Goal: Transaction & Acquisition: Purchase product/service

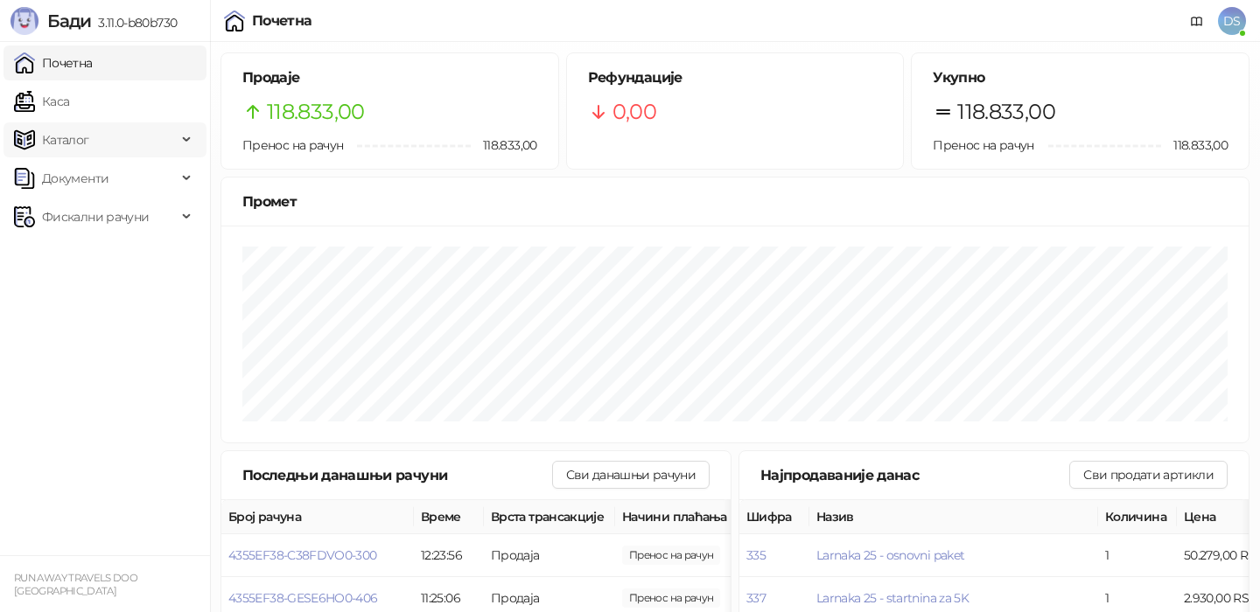
click at [128, 142] on span "Каталог" at bounding box center [95, 139] width 163 height 35
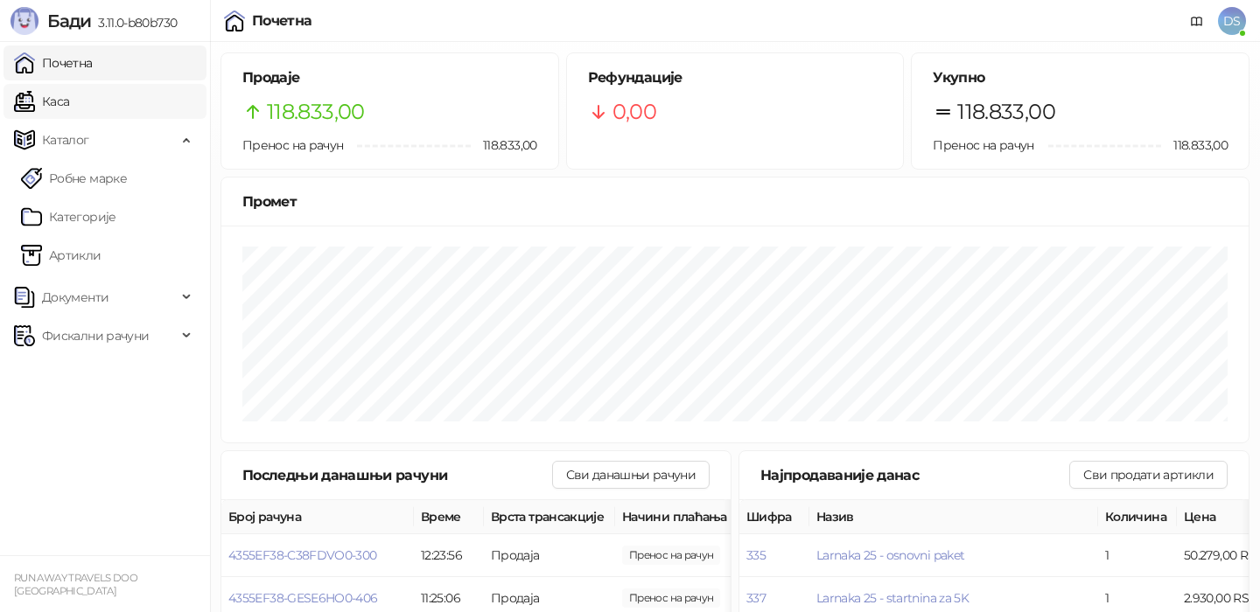
click at [69, 107] on link "Каса" at bounding box center [41, 101] width 55 height 35
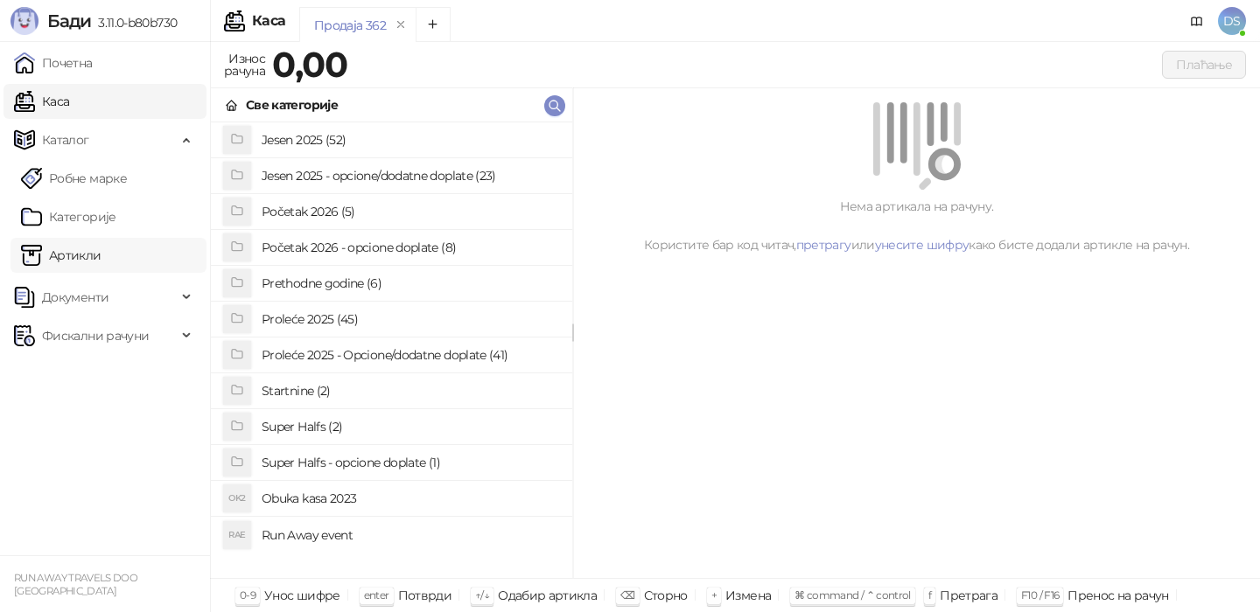
click at [101, 249] on link "Артикли" at bounding box center [61, 255] width 80 height 35
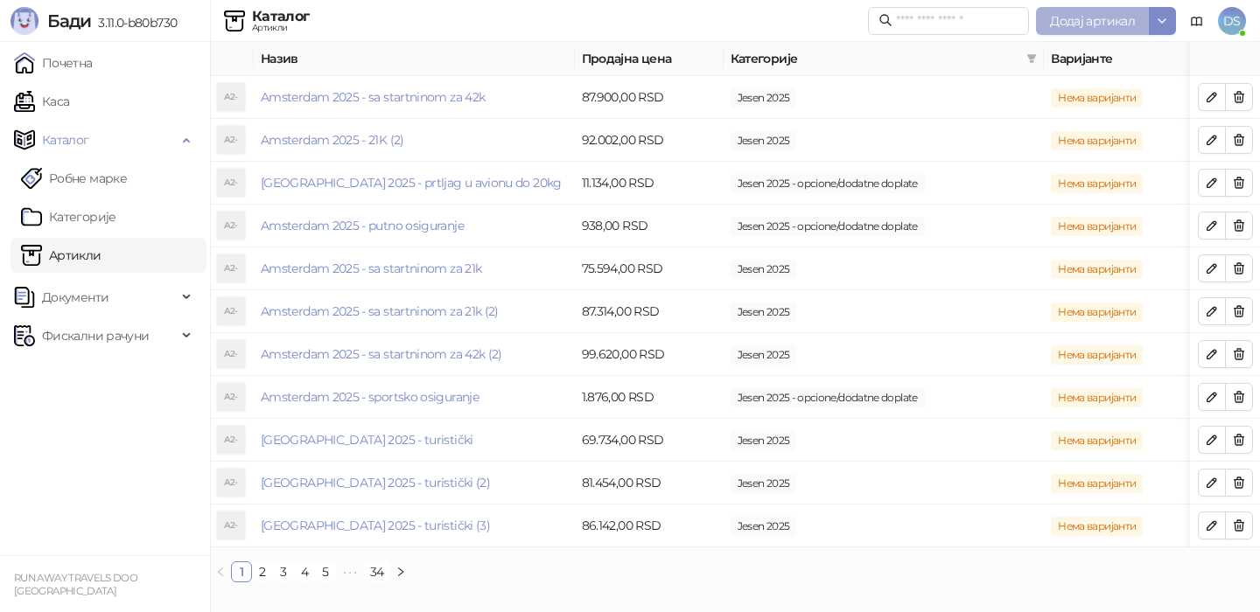
click at [1071, 23] on span "Додај артикал" at bounding box center [1092, 21] width 85 height 16
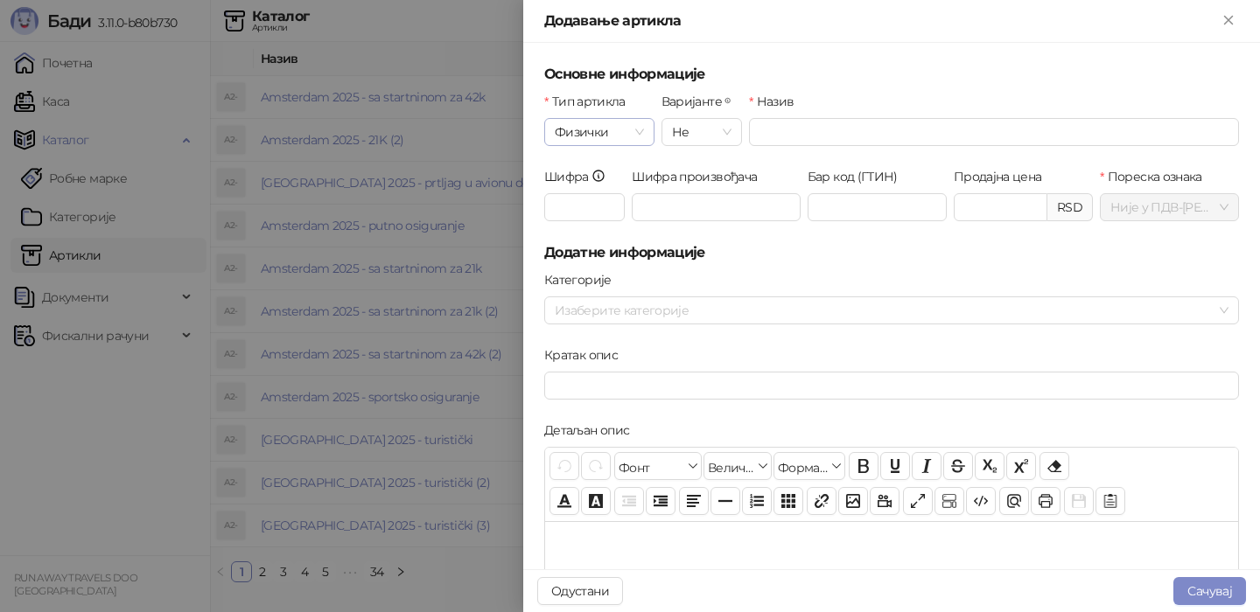
click at [612, 126] on span "Физички" at bounding box center [599, 132] width 89 height 26
click at [592, 217] on div "Услуга" at bounding box center [599, 222] width 82 height 19
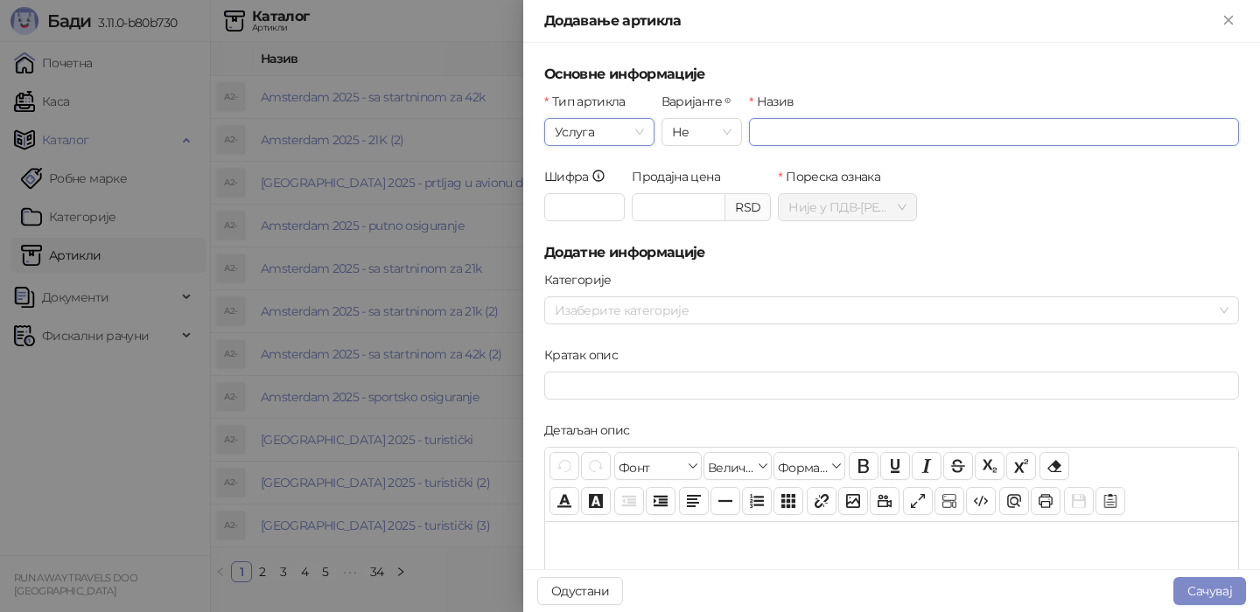
click at [759, 132] on input "Назив" at bounding box center [994, 132] width 490 height 28
type input "**********"
click at [675, 193] on div at bounding box center [679, 207] width 94 height 28
click at [675, 206] on input "Продајна цена" at bounding box center [679, 207] width 92 height 26
click at [666, 318] on div at bounding box center [882, 310] width 669 height 24
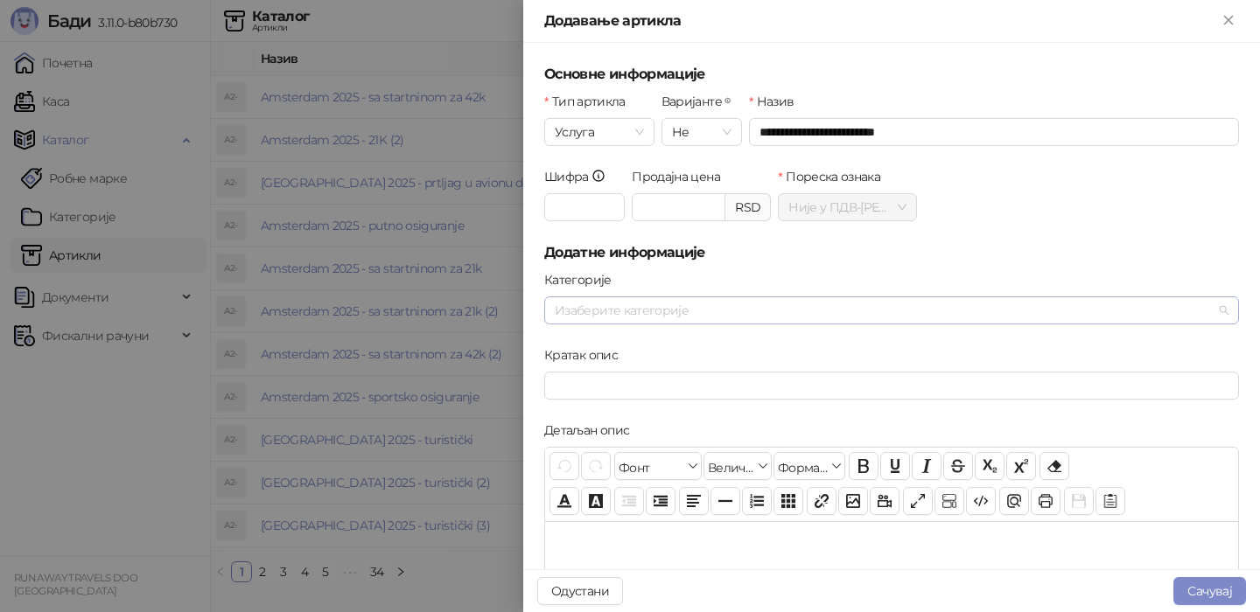
type input "********"
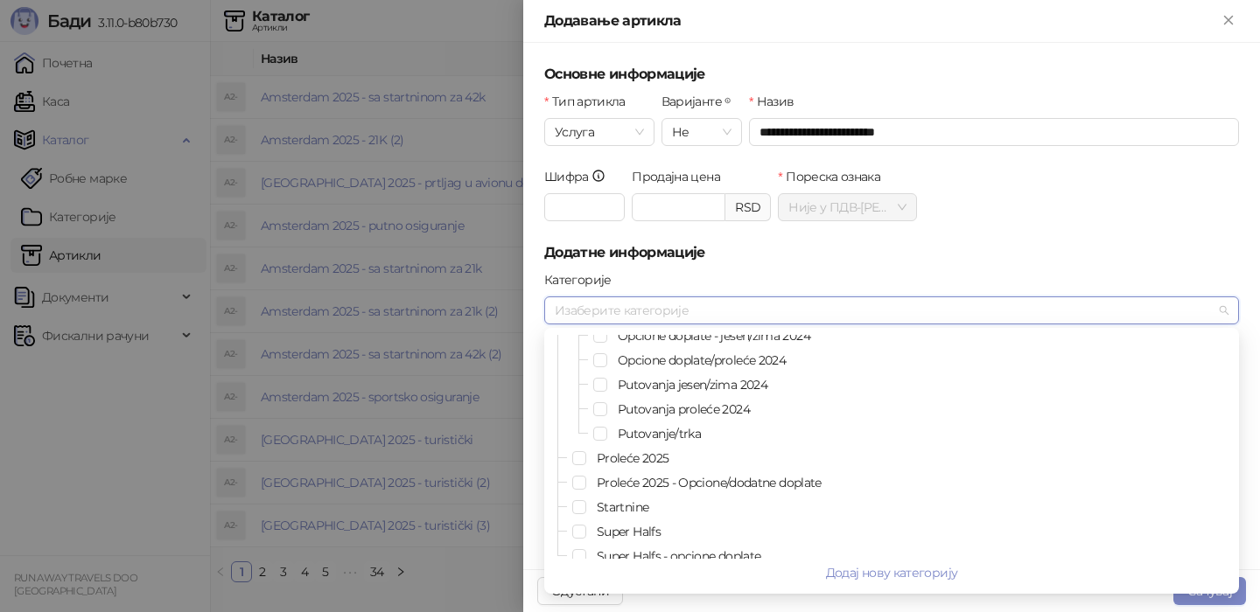
scroll to position [171, 0]
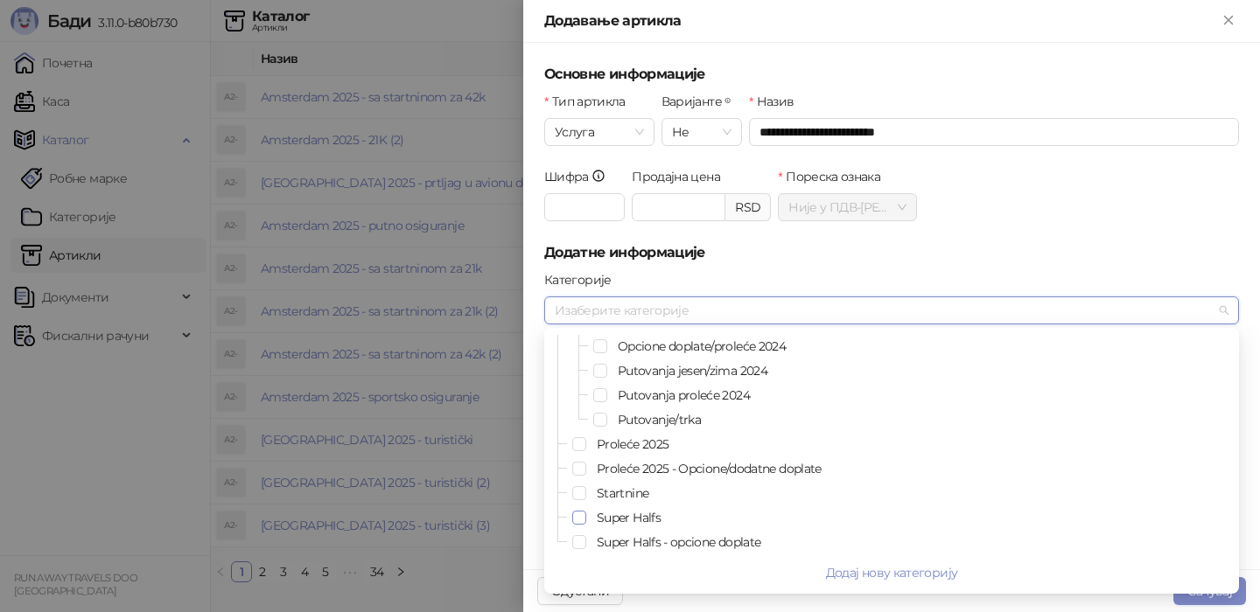
click at [580, 521] on span "Select Super Halfs" at bounding box center [579, 518] width 14 height 14
click at [720, 286] on div "Категорије" at bounding box center [891, 283] width 695 height 26
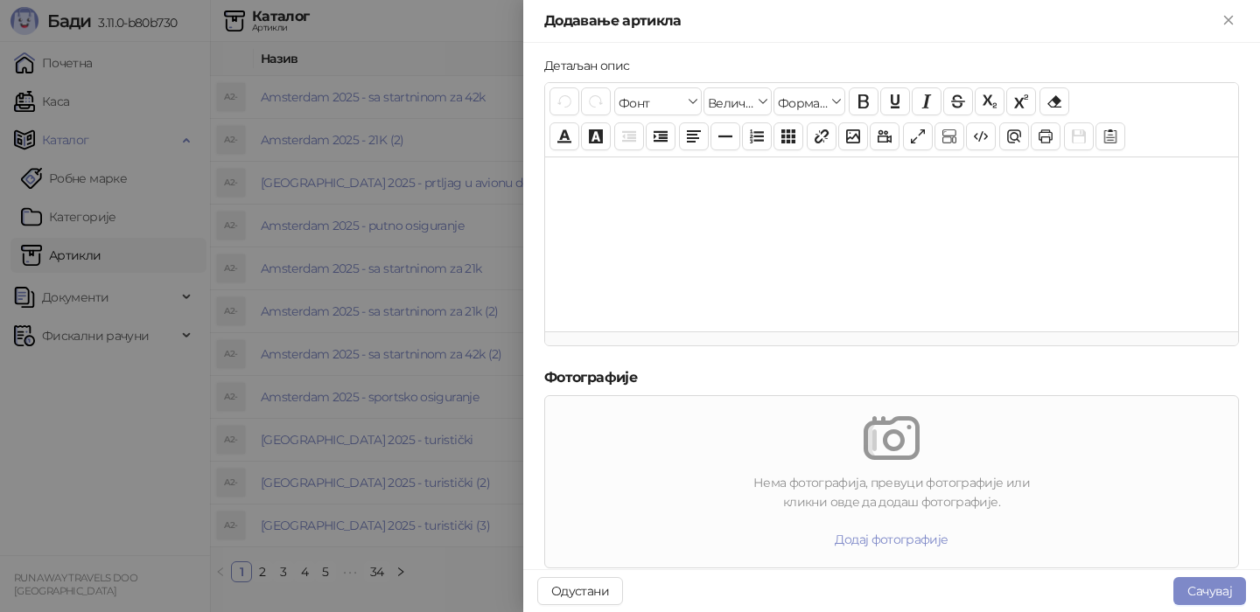
scroll to position [511, 0]
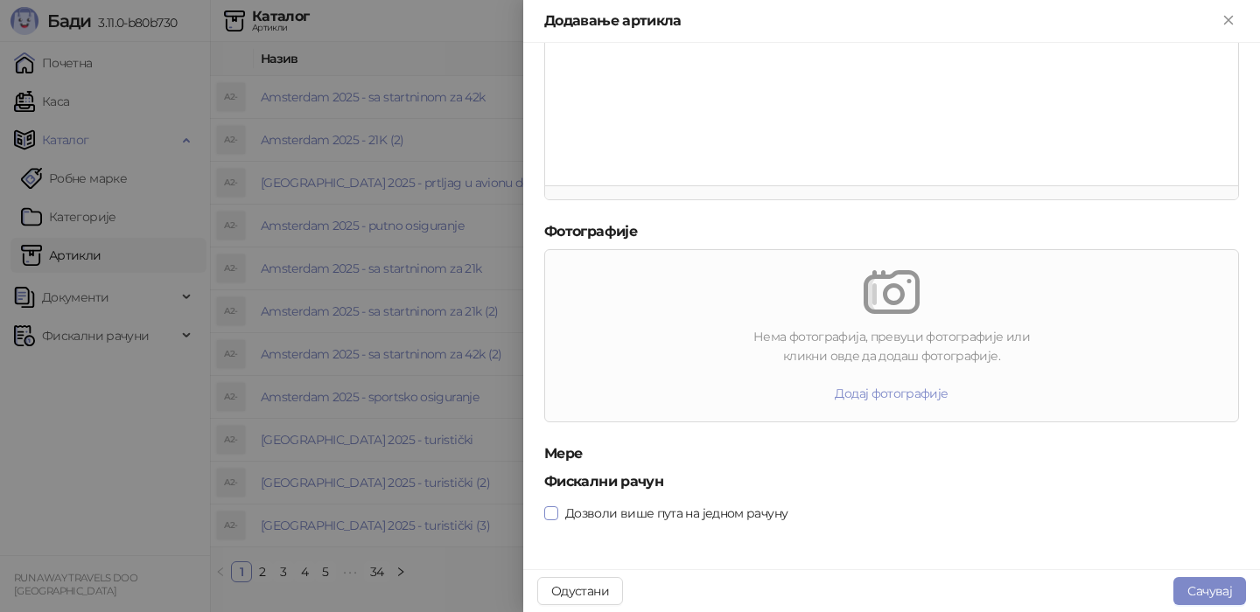
click at [551, 518] on span at bounding box center [551, 514] width 14 height 14
click at [1186, 589] on button "Сачувај" at bounding box center [1209, 591] width 73 height 28
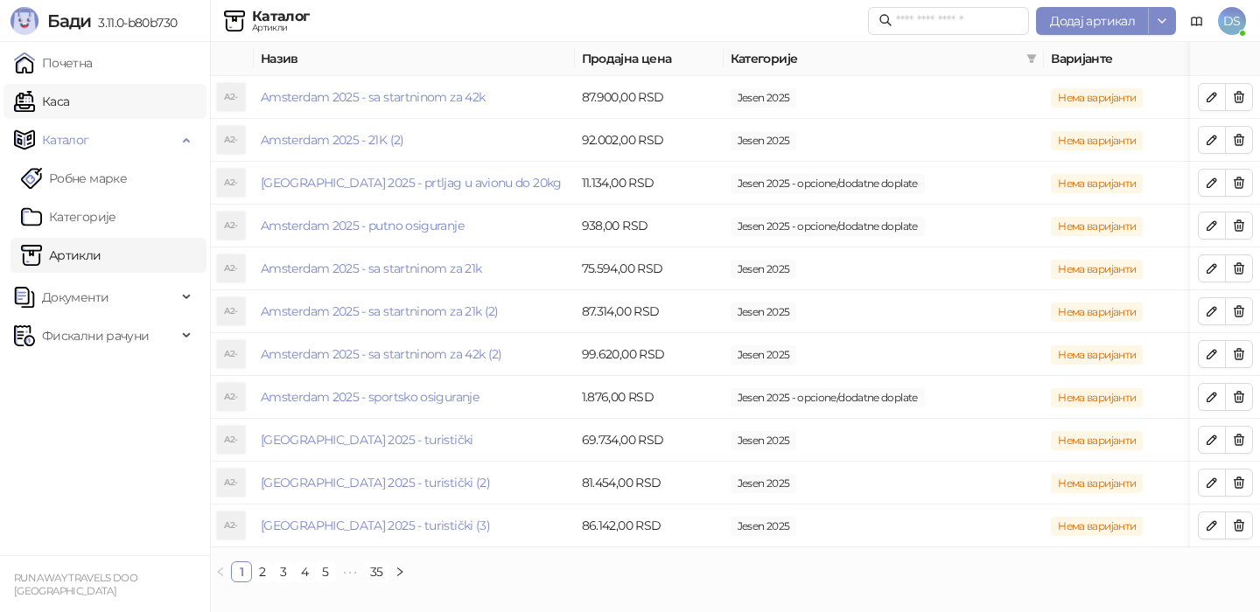
click at [69, 107] on link "Каса" at bounding box center [41, 101] width 55 height 35
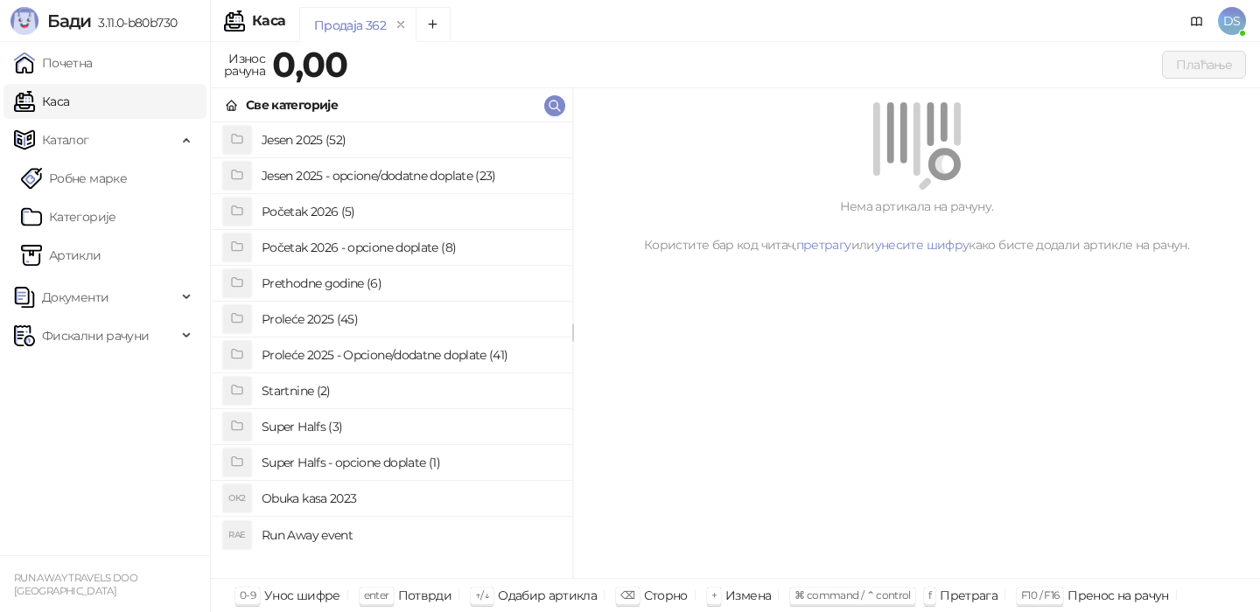
click at [316, 423] on h4 "Super Halfs (3)" at bounding box center [410, 427] width 297 height 28
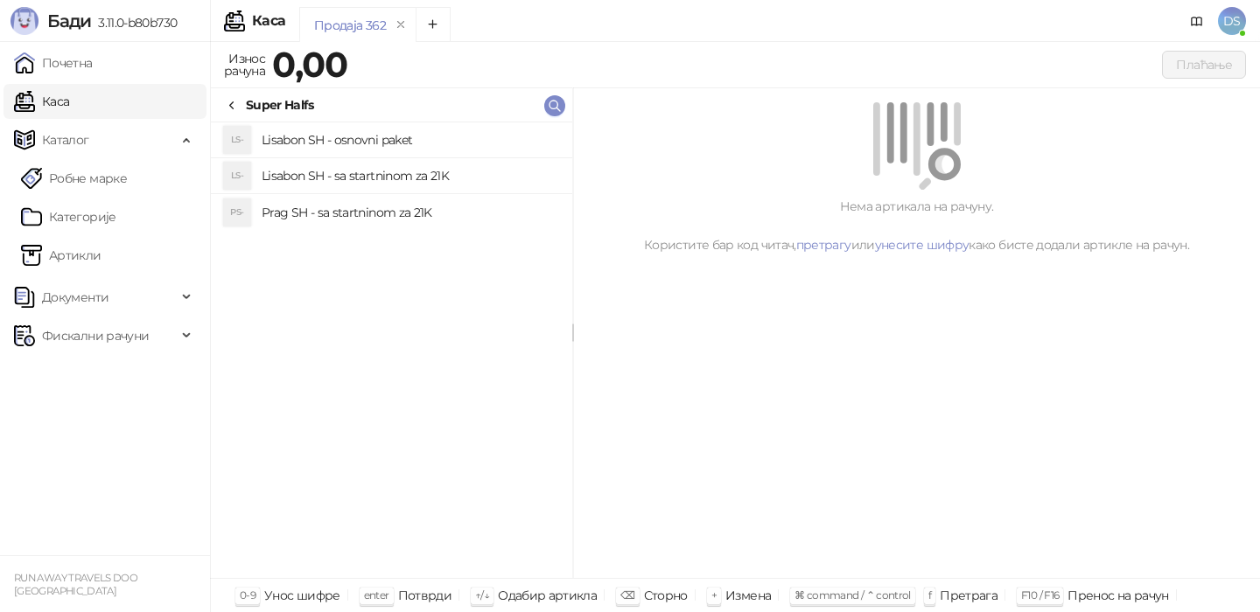
click at [313, 137] on h4 "Lisabon SH - osnovni paket" at bounding box center [410, 140] width 297 height 28
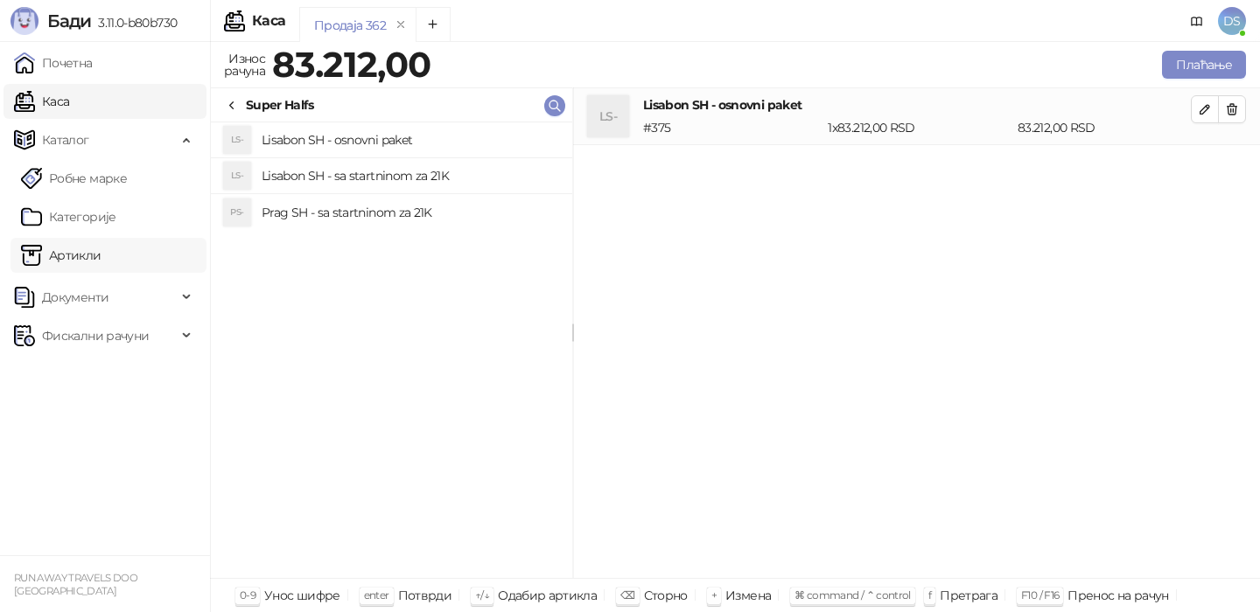
click at [101, 255] on link "Артикли" at bounding box center [61, 255] width 80 height 35
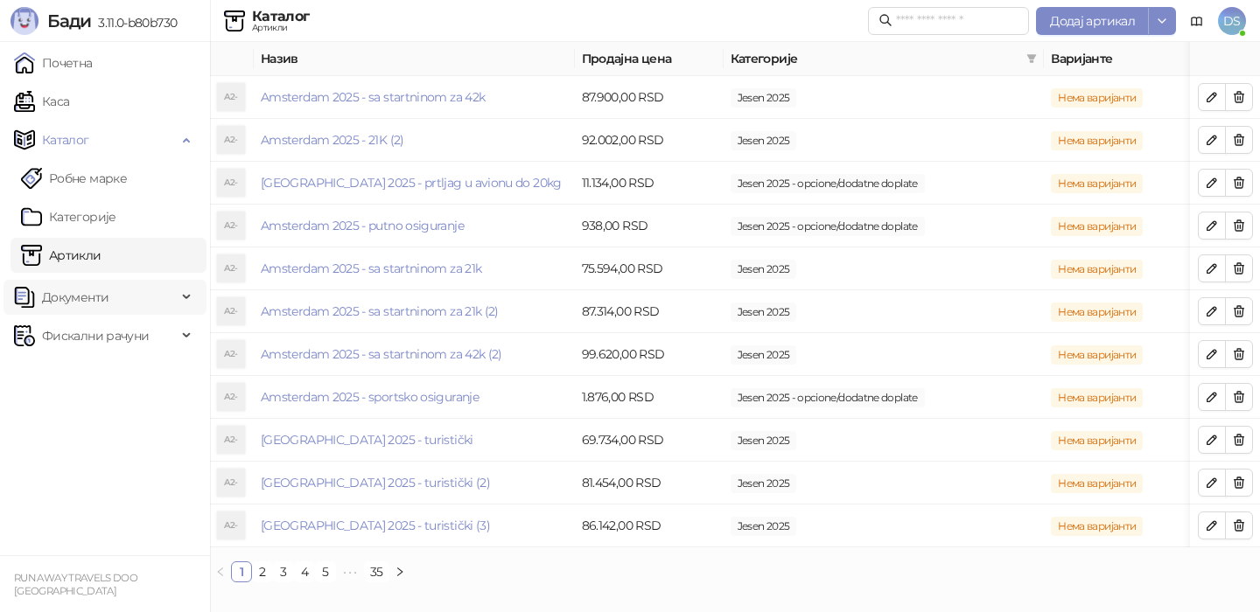
click at [87, 302] on span "Документи" at bounding box center [75, 297] width 66 height 35
click at [69, 110] on link "Каса" at bounding box center [41, 101] width 55 height 35
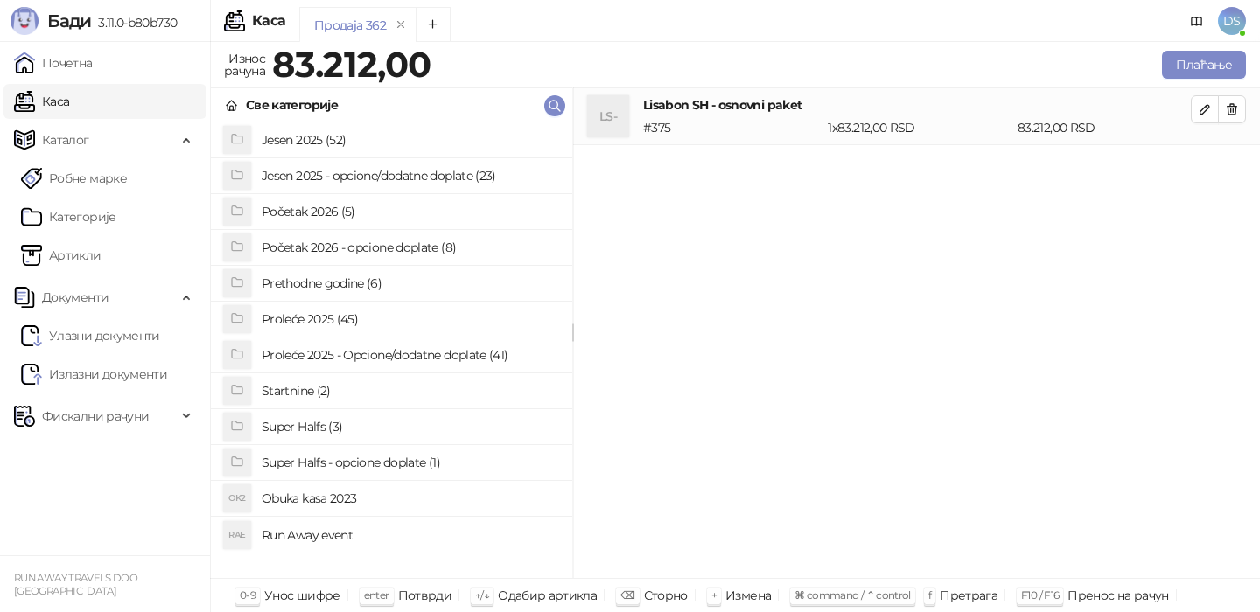
click at [334, 175] on h4 "Jesen 2025 - opcione/dodatne doplate (23)" at bounding box center [410, 176] width 297 height 28
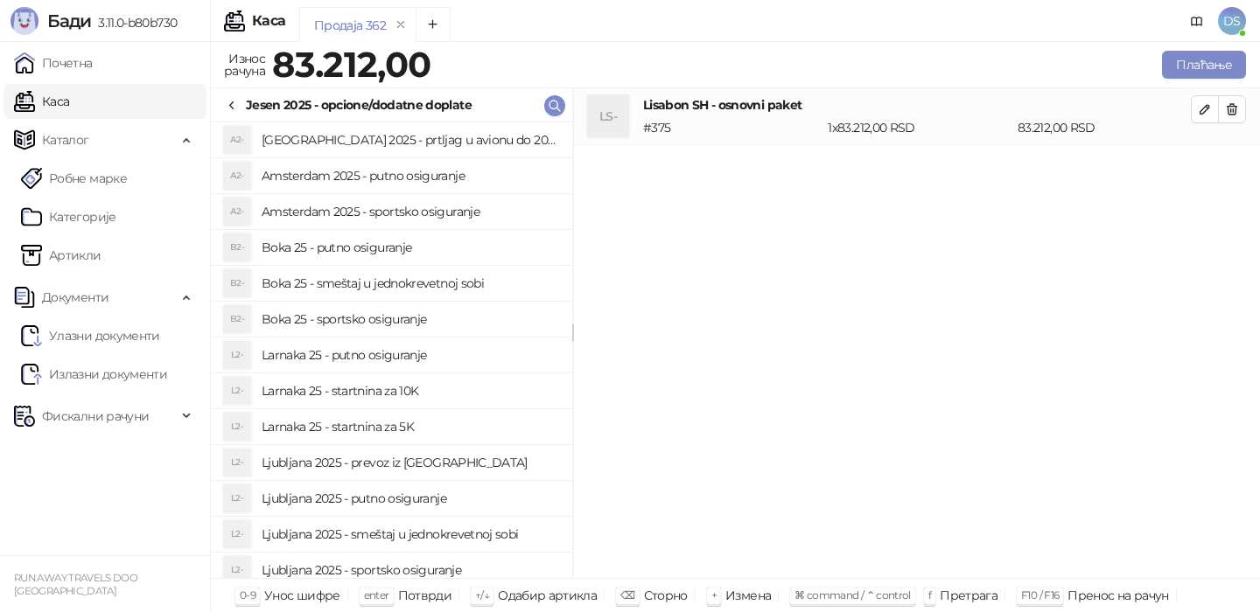
click at [236, 99] on icon at bounding box center [232, 106] width 14 height 14
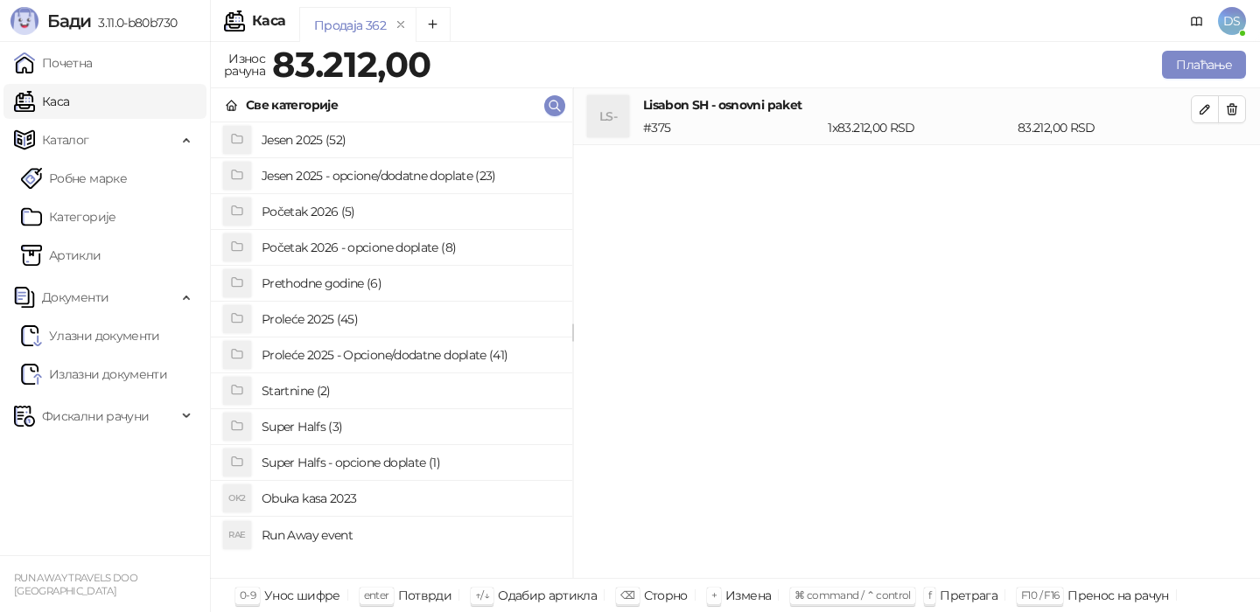
click at [355, 471] on h4 "Super Halfs - opcione doplate (1)" at bounding box center [410, 463] width 297 height 28
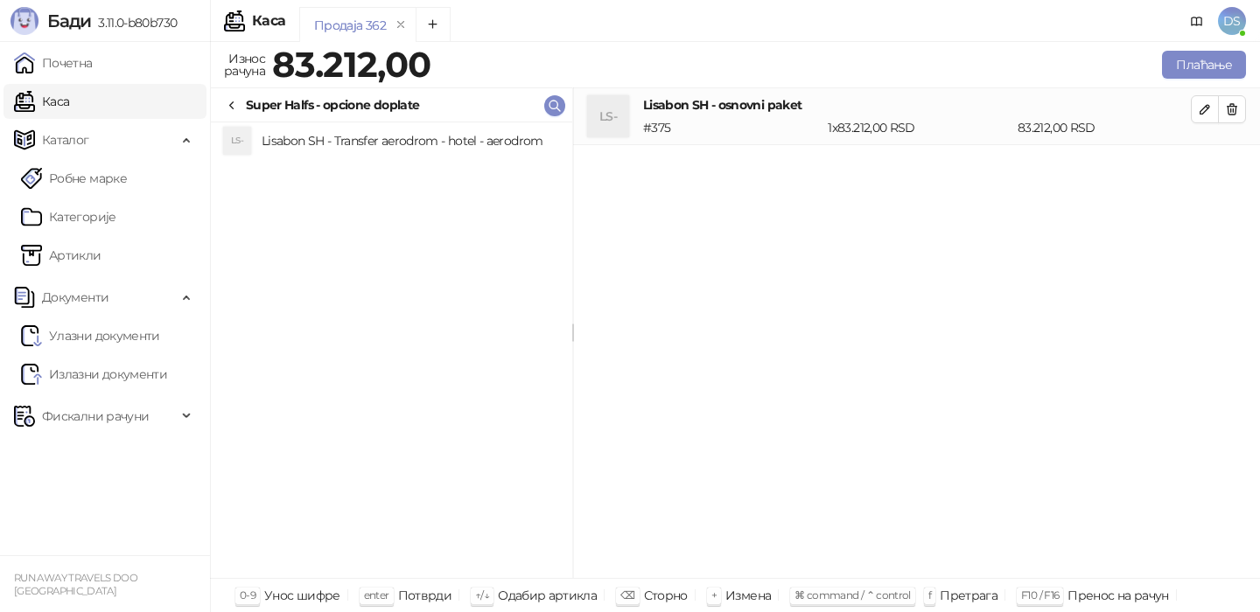
click at [389, 133] on h4 "Lisabon SH - Transfer aerodrom - hotel - aerodrom" at bounding box center [410, 141] width 297 height 28
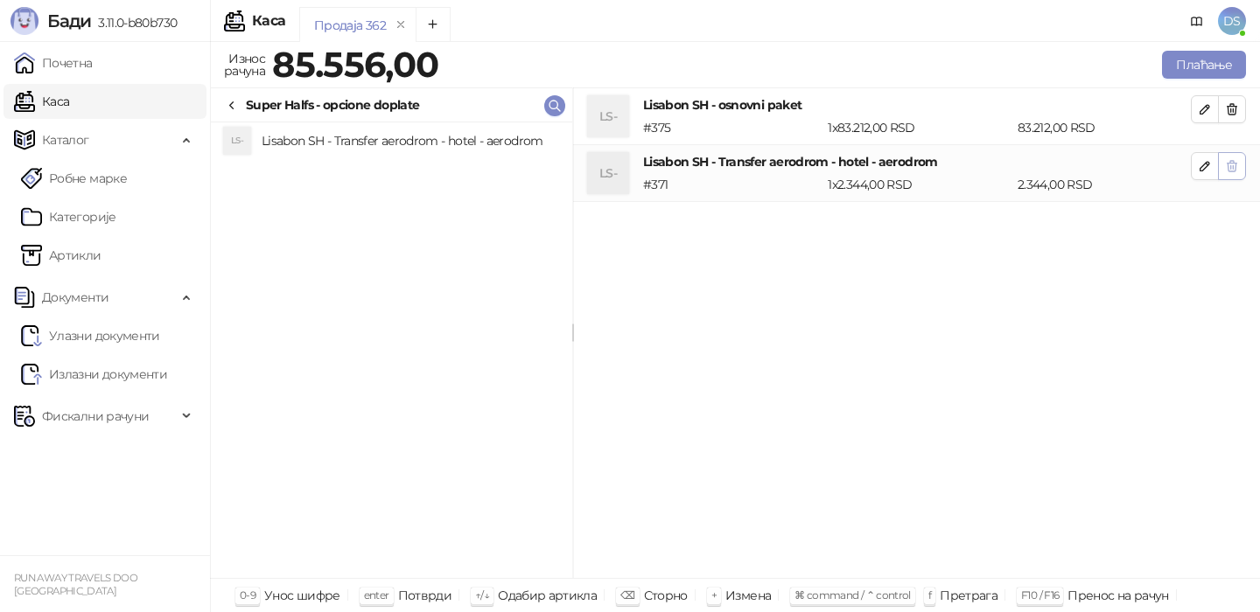
click at [1226, 173] on span "button" at bounding box center [1232, 165] width 14 height 17
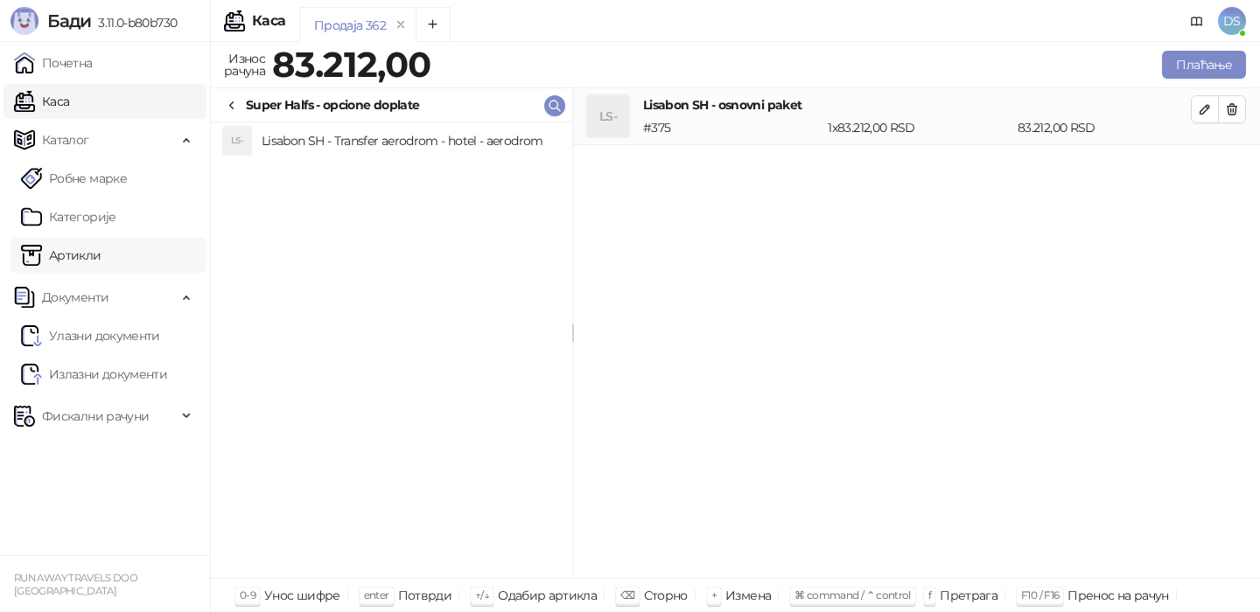
click at [92, 262] on link "Артикли" at bounding box center [61, 255] width 80 height 35
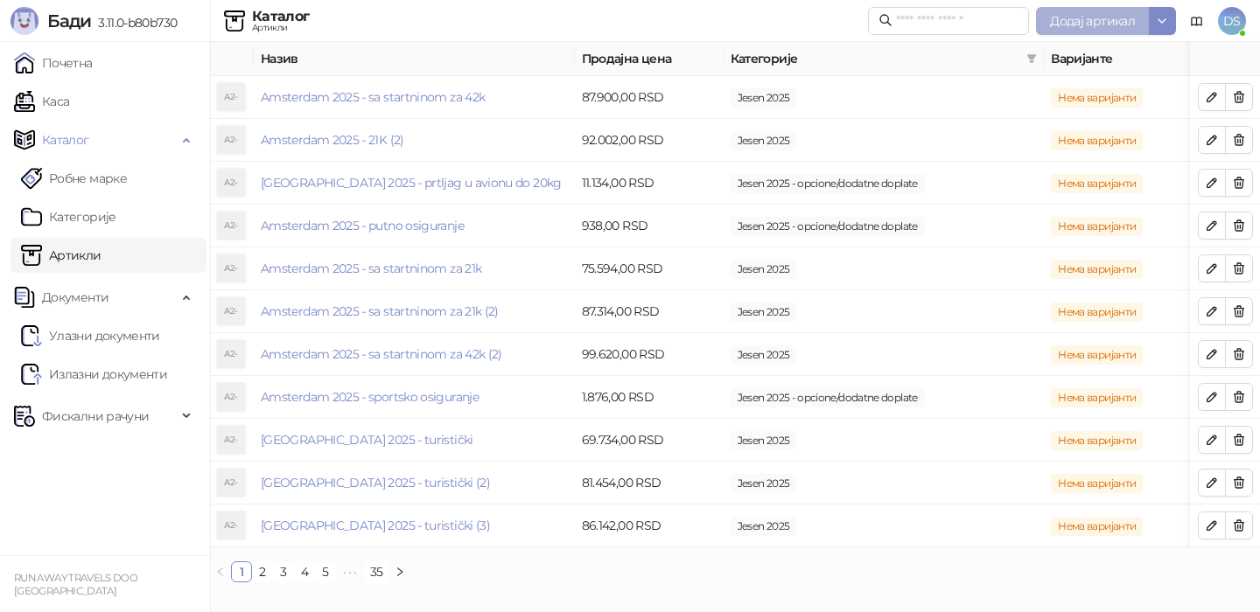
click at [1113, 9] on button "Додај артикал" at bounding box center [1092, 21] width 113 height 28
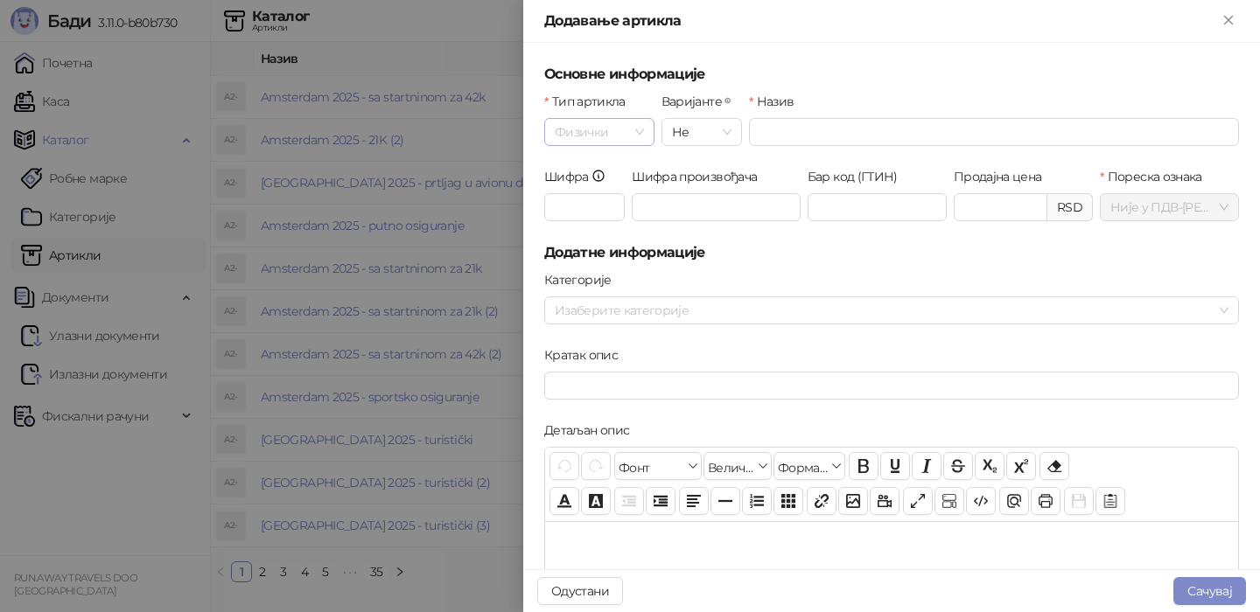
click at [622, 133] on span "Физички" at bounding box center [599, 132] width 89 height 26
click at [604, 222] on div "Услуга" at bounding box center [599, 222] width 82 height 19
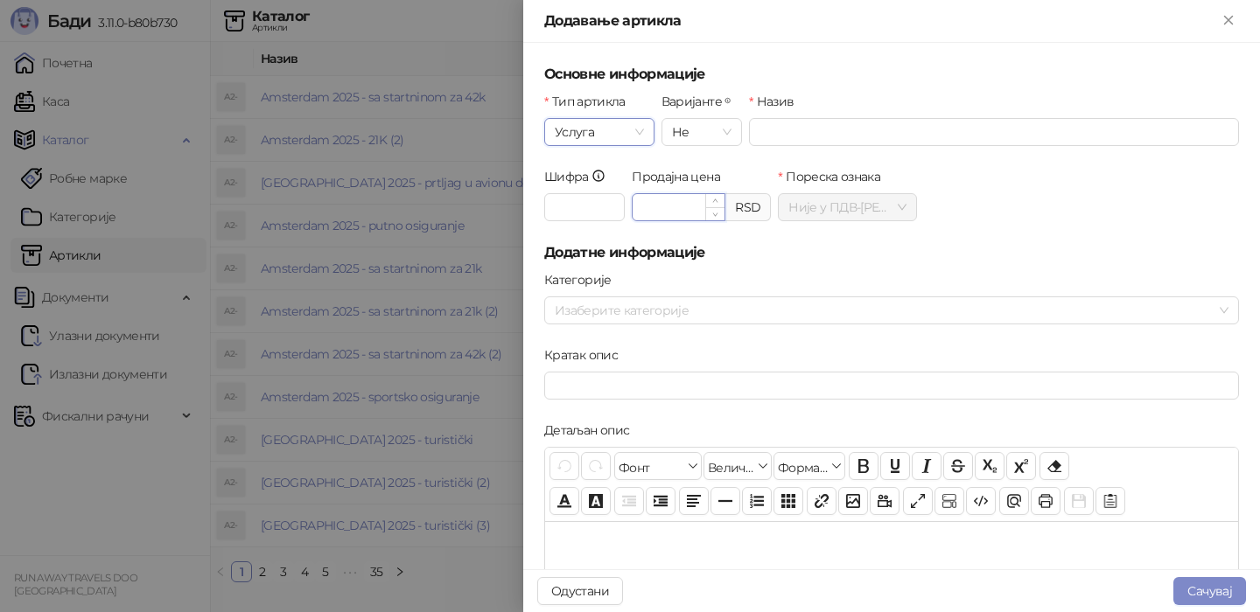
click at [700, 212] on input "Продајна цена" at bounding box center [679, 207] width 92 height 26
type input "********"
click at [808, 139] on input "Назив" at bounding box center [994, 132] width 490 height 28
click at [715, 311] on div at bounding box center [882, 310] width 669 height 24
type input "**********"
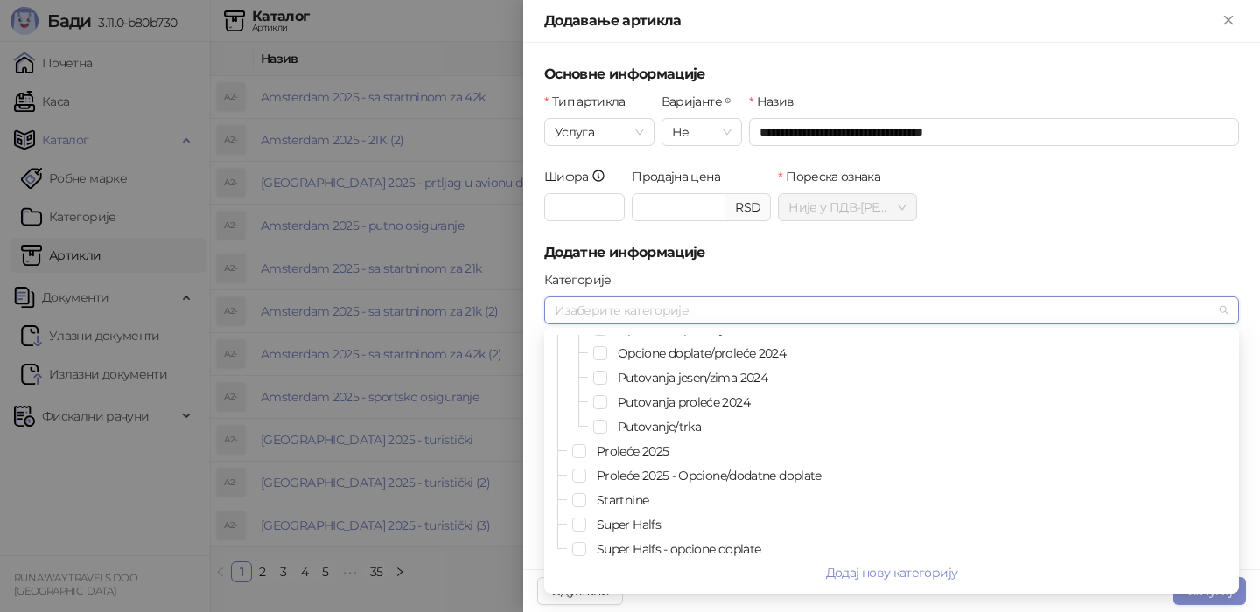
scroll to position [171, 0]
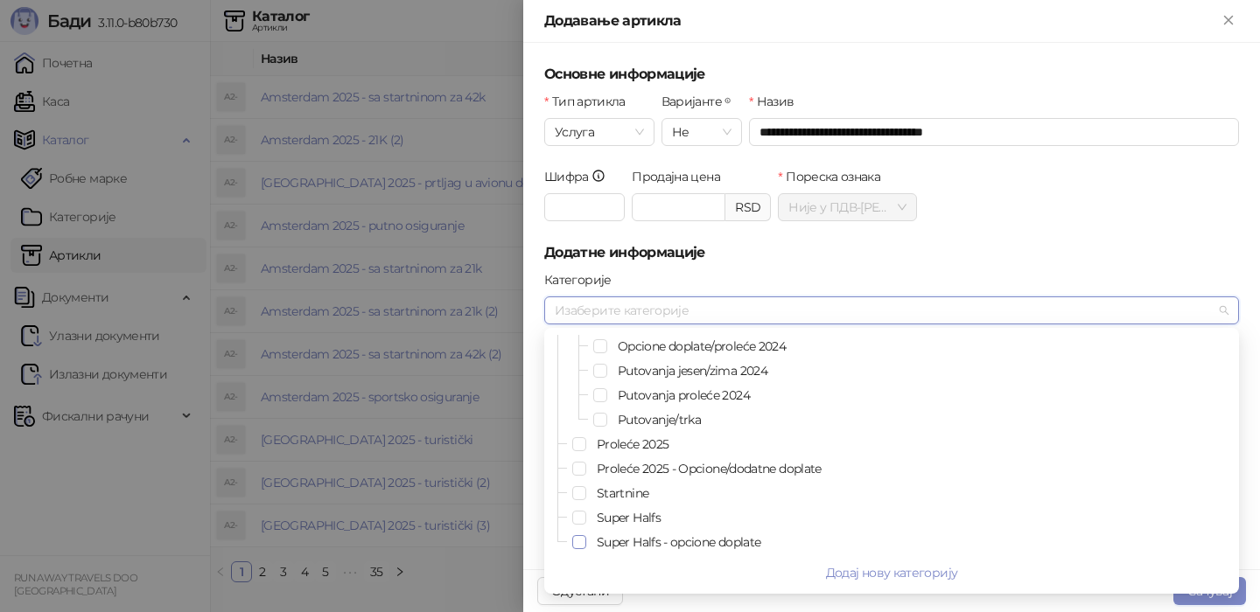
click at [582, 541] on span "Select Super Halfs - opcione doplate" at bounding box center [579, 542] width 14 height 14
click at [679, 276] on div "Категорије" at bounding box center [891, 283] width 695 height 26
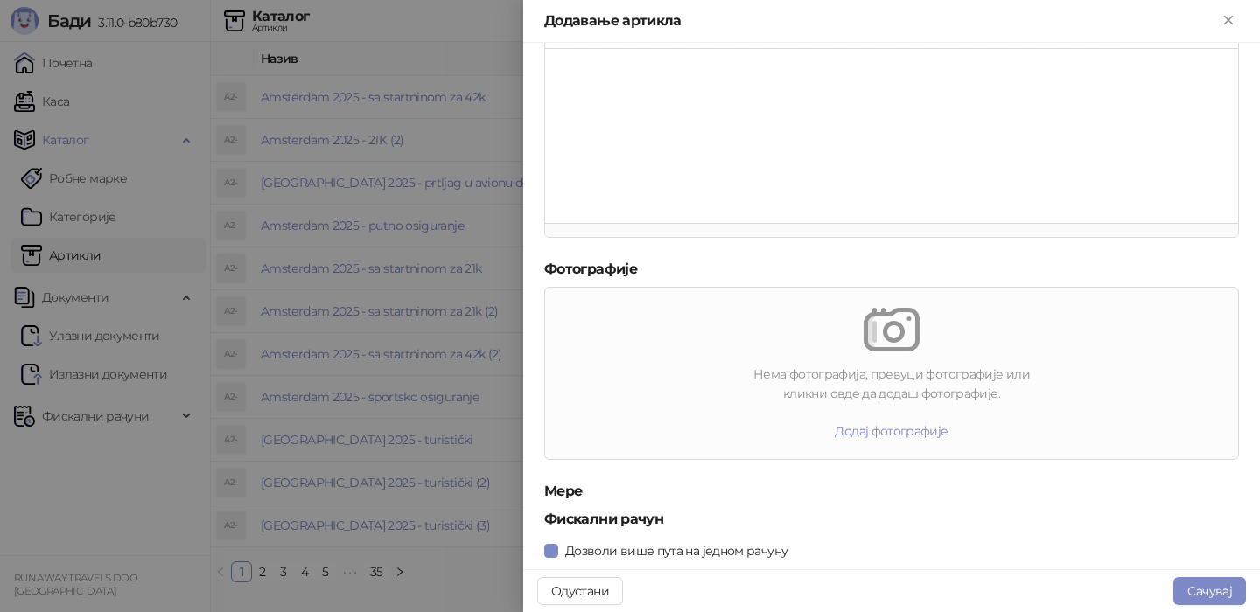
scroll to position [511, 0]
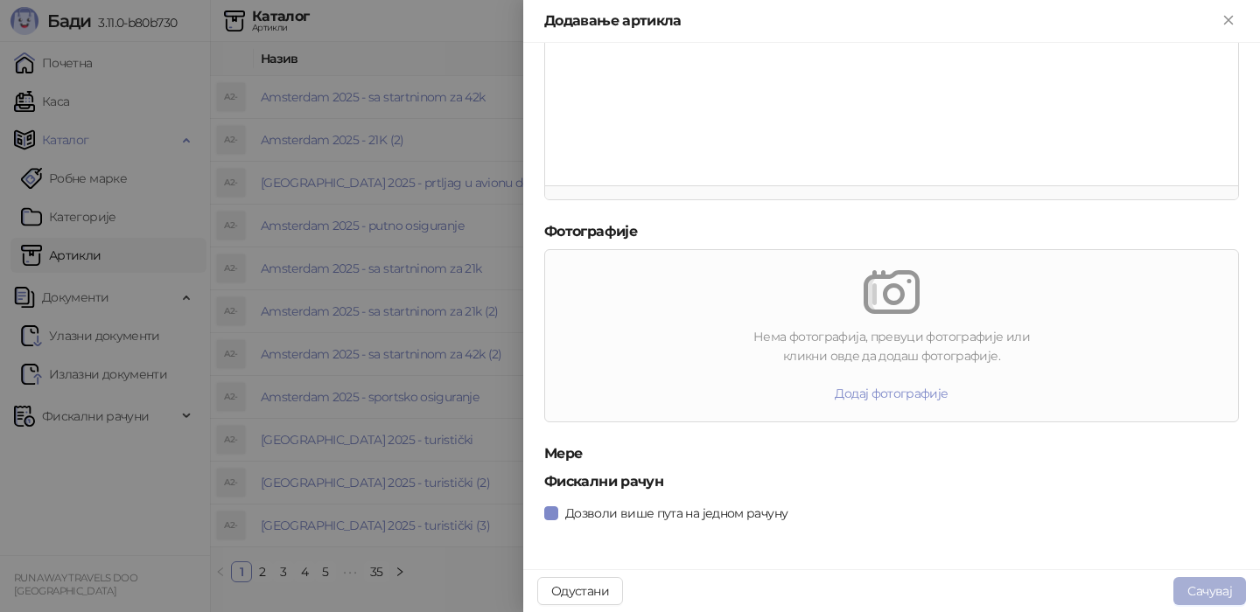
click at [1215, 594] on button "Сачувај" at bounding box center [1209, 591] width 73 height 28
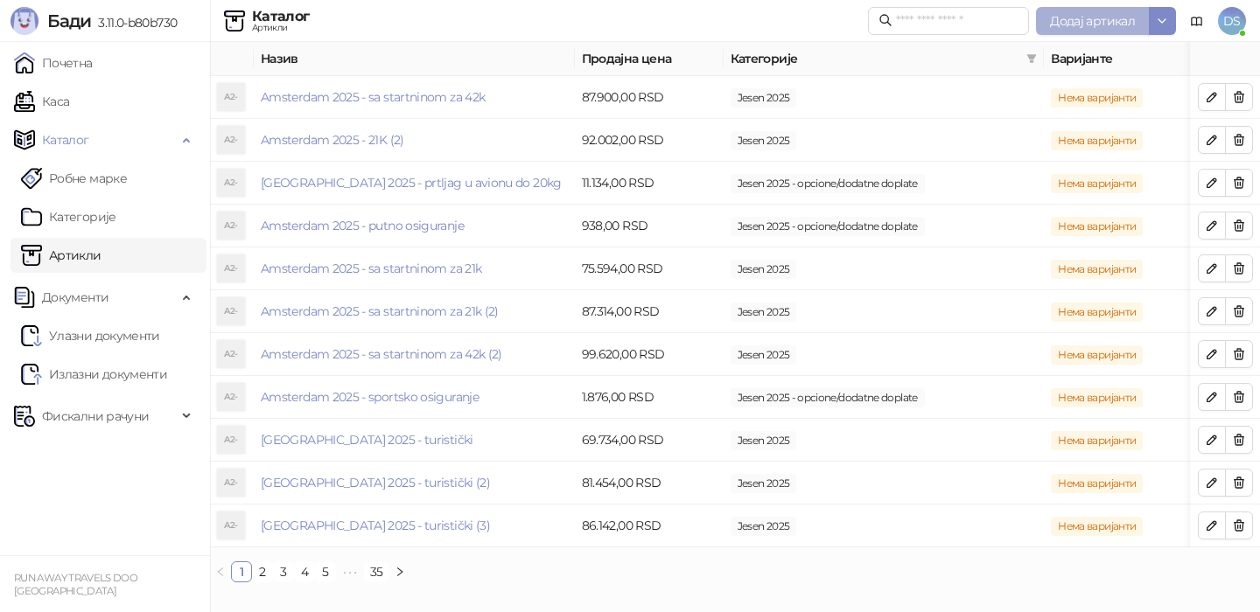
click at [1085, 24] on span "Додај артикал" at bounding box center [1092, 21] width 85 height 16
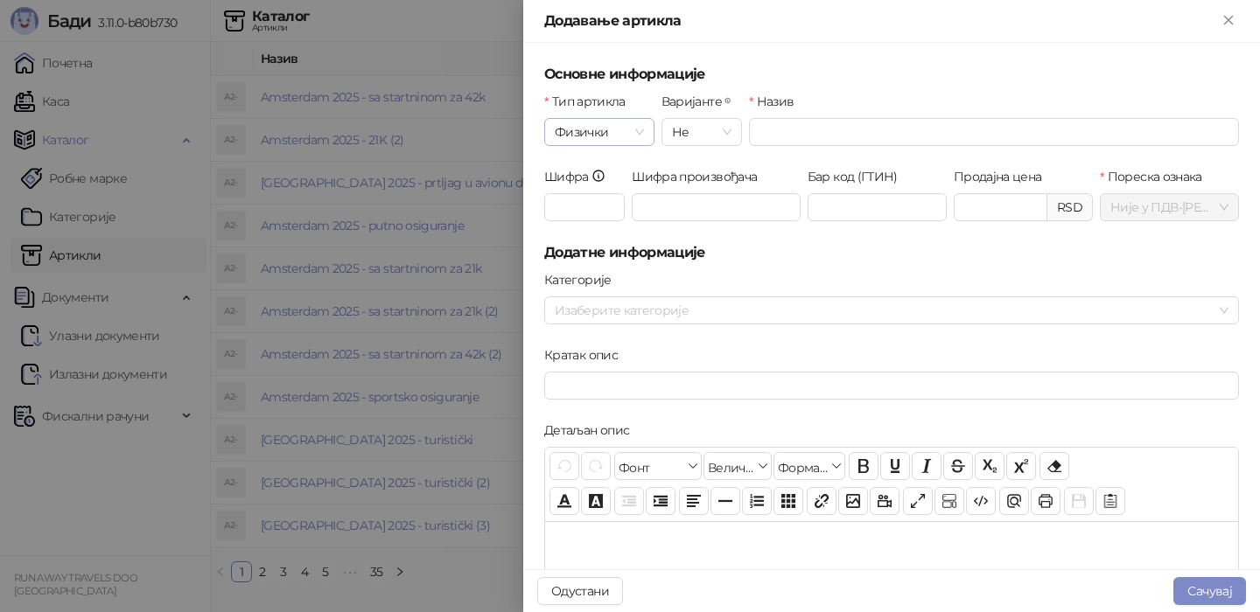
click at [637, 136] on span "Физички" at bounding box center [599, 132] width 89 height 26
click at [612, 231] on div "Услуга" at bounding box center [599, 222] width 82 height 19
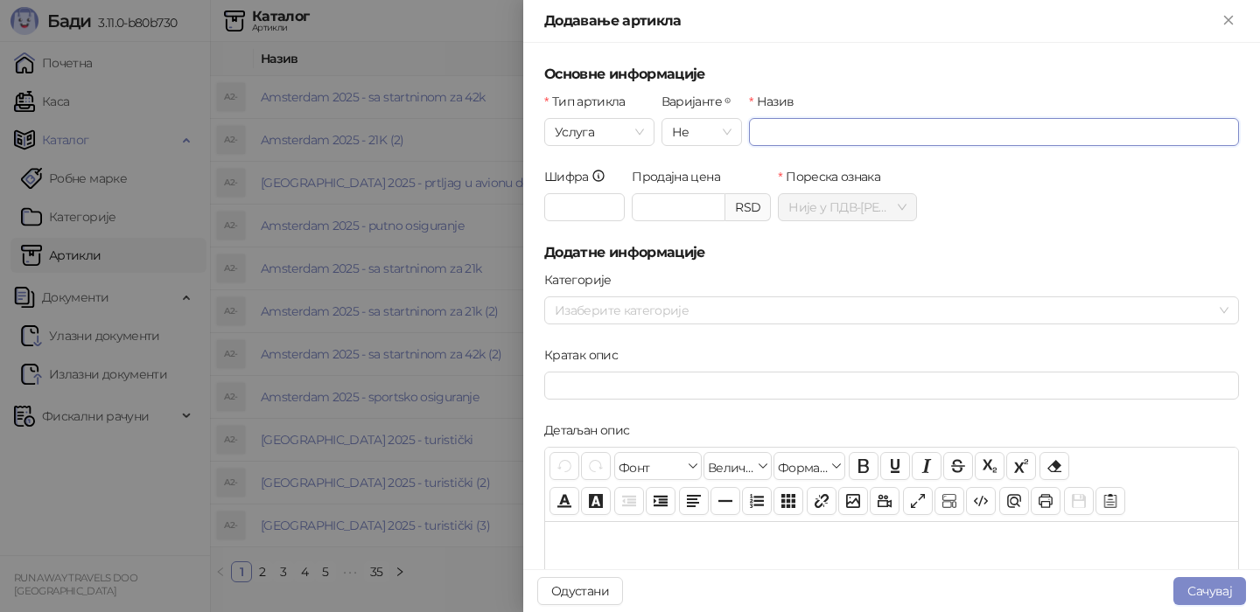
click at [786, 124] on input "Назив" at bounding box center [994, 132] width 490 height 28
type input "**********"
click at [683, 213] on input "Продајна цена" at bounding box center [679, 207] width 92 height 26
click at [650, 307] on div at bounding box center [882, 310] width 669 height 24
type input "*******"
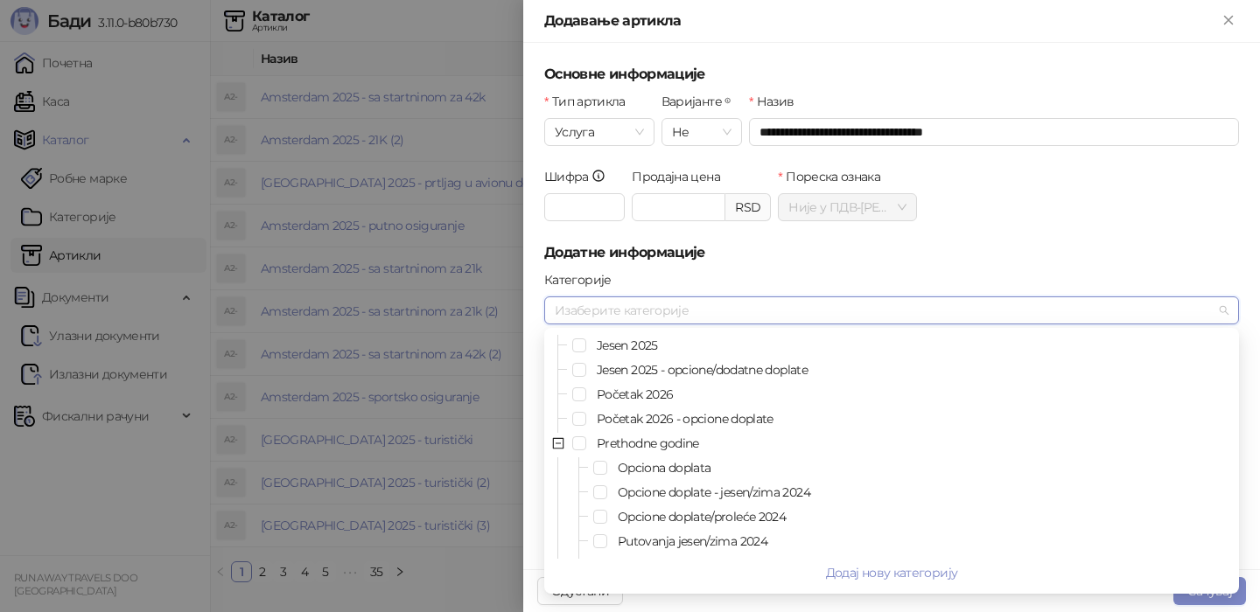
scroll to position [171, 0]
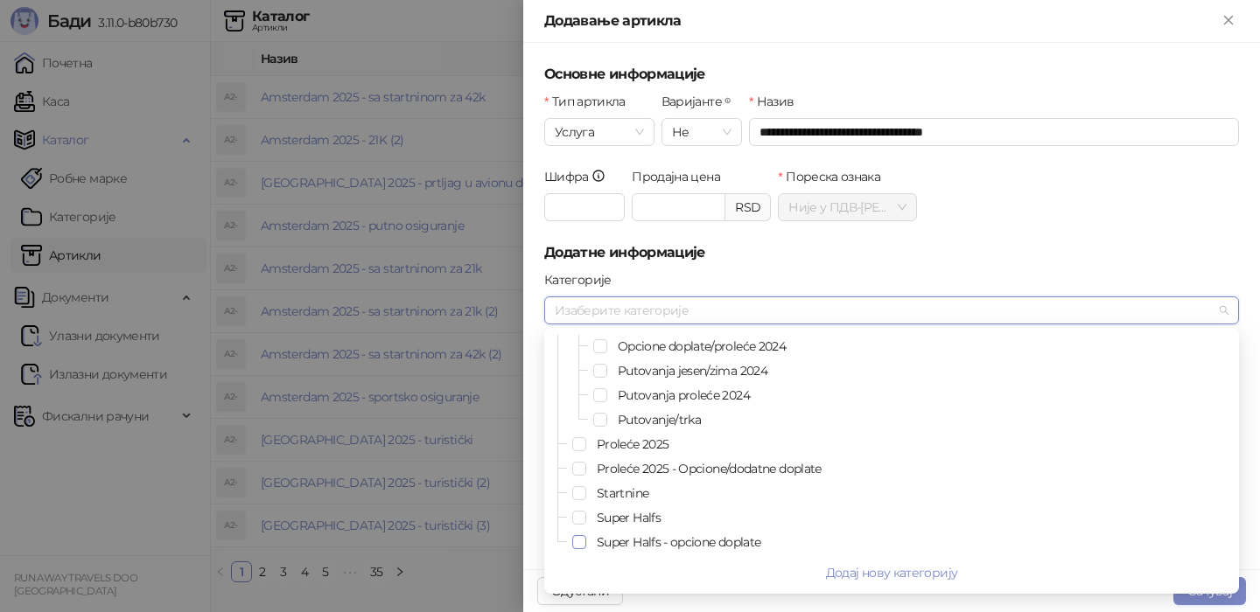
click at [579, 546] on span "Select Super Halfs - opcione doplate" at bounding box center [579, 542] width 14 height 14
click at [758, 269] on form "**********" at bounding box center [891, 562] width 695 height 996
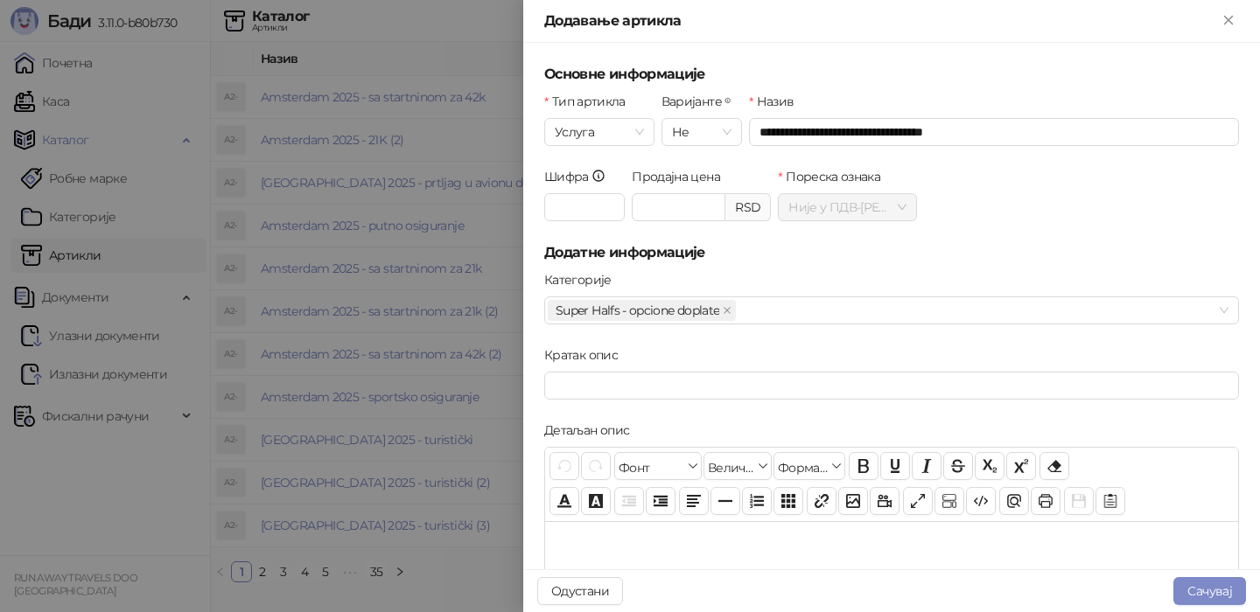
scroll to position [511, 0]
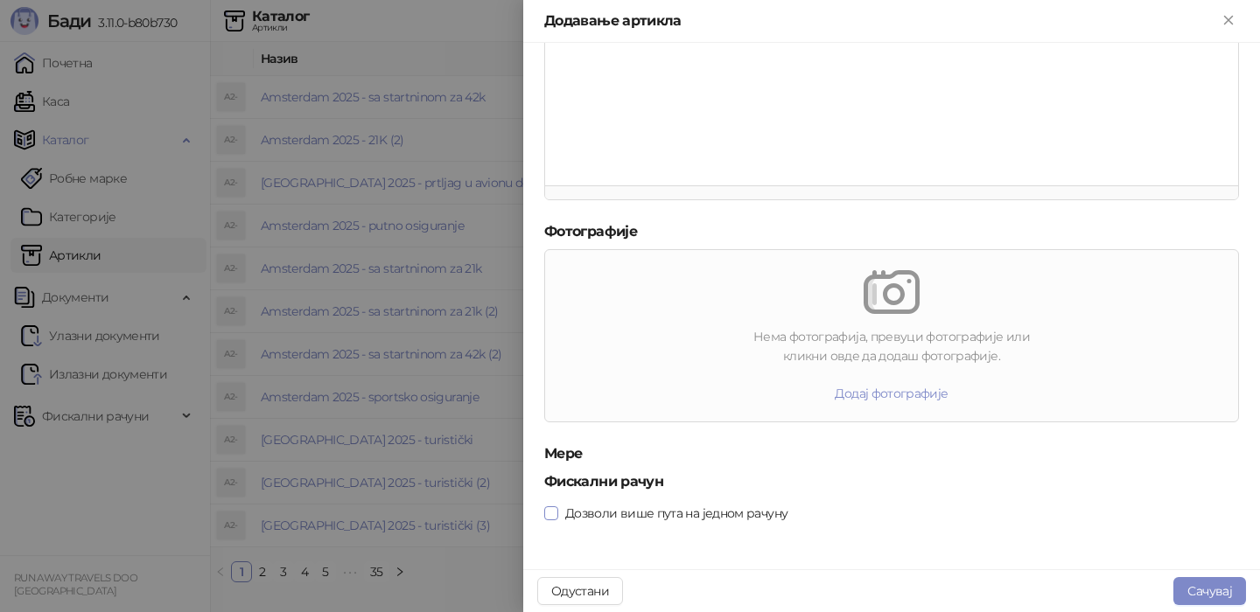
click at [556, 508] on span at bounding box center [551, 514] width 14 height 14
click at [1209, 589] on button "Сачувај" at bounding box center [1209, 591] width 73 height 28
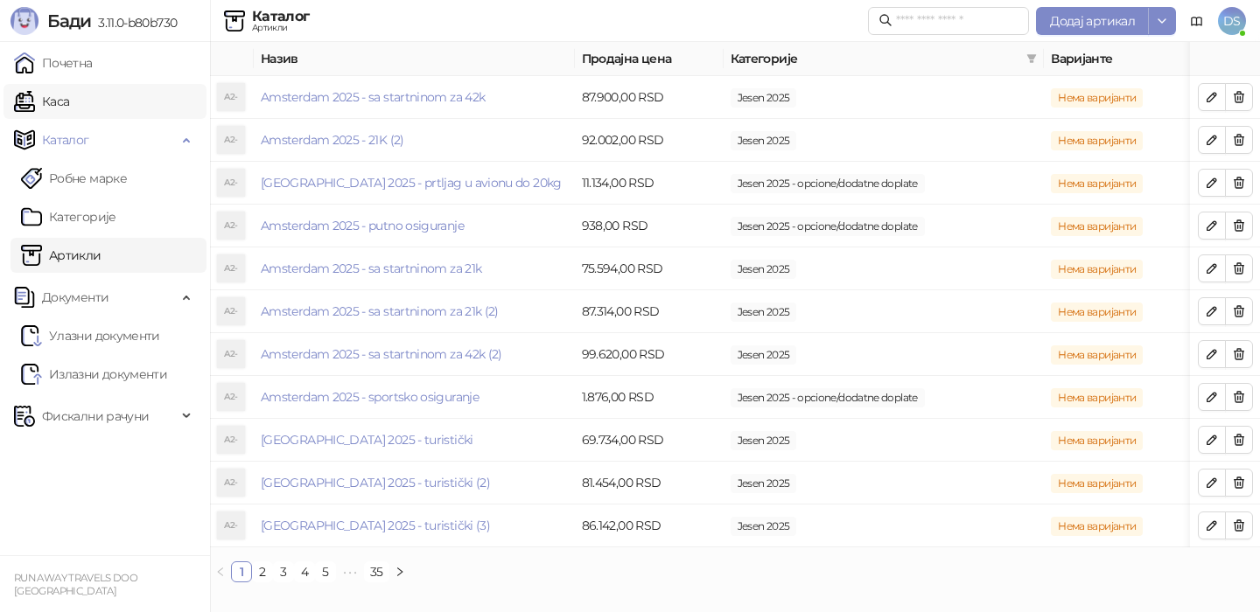
click at [69, 106] on link "Каса" at bounding box center [41, 101] width 55 height 35
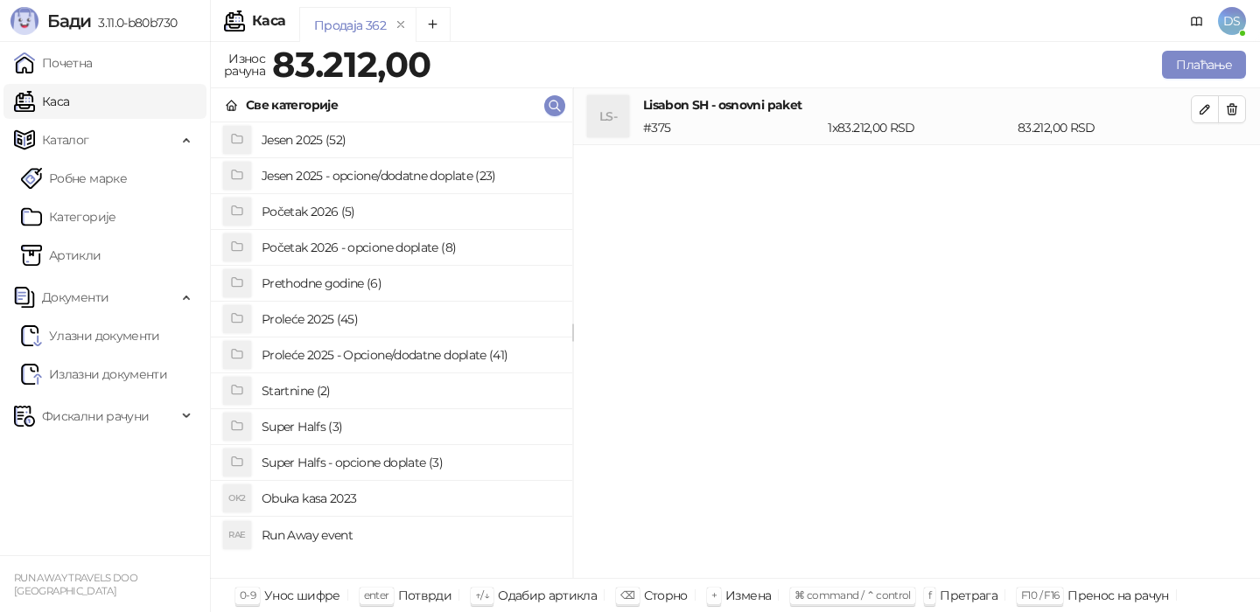
click at [335, 467] on h4 "Super Halfs - opcione doplate (3)" at bounding box center [410, 463] width 297 height 28
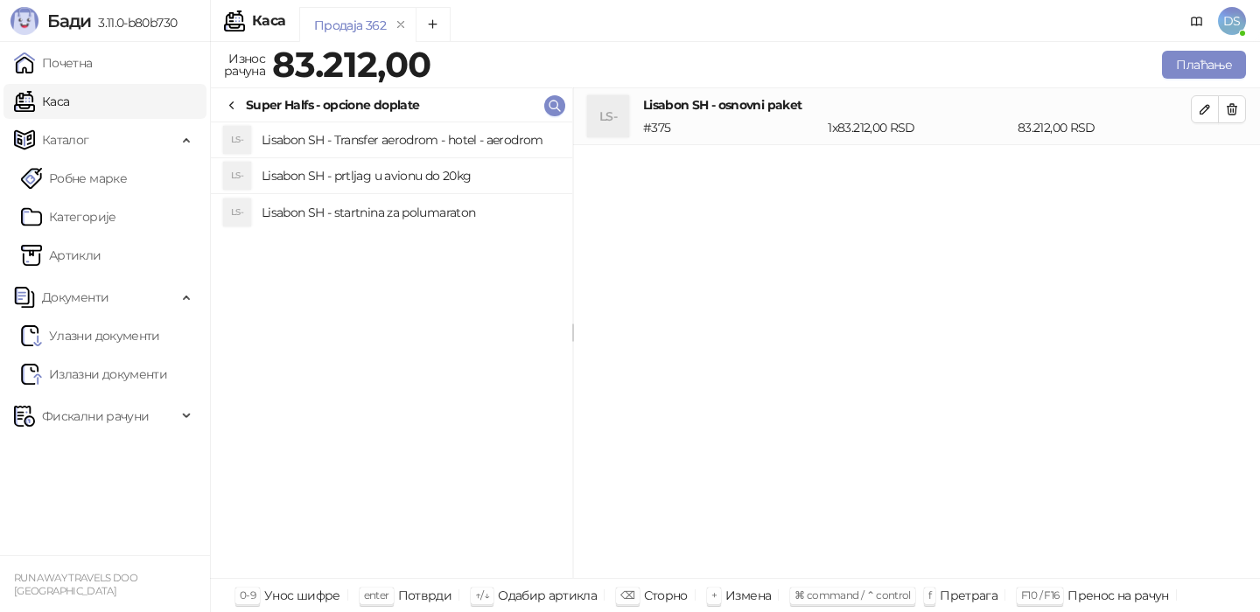
click at [440, 220] on h4 "Lisabon SH - startnina za polumaraton" at bounding box center [410, 213] width 297 height 28
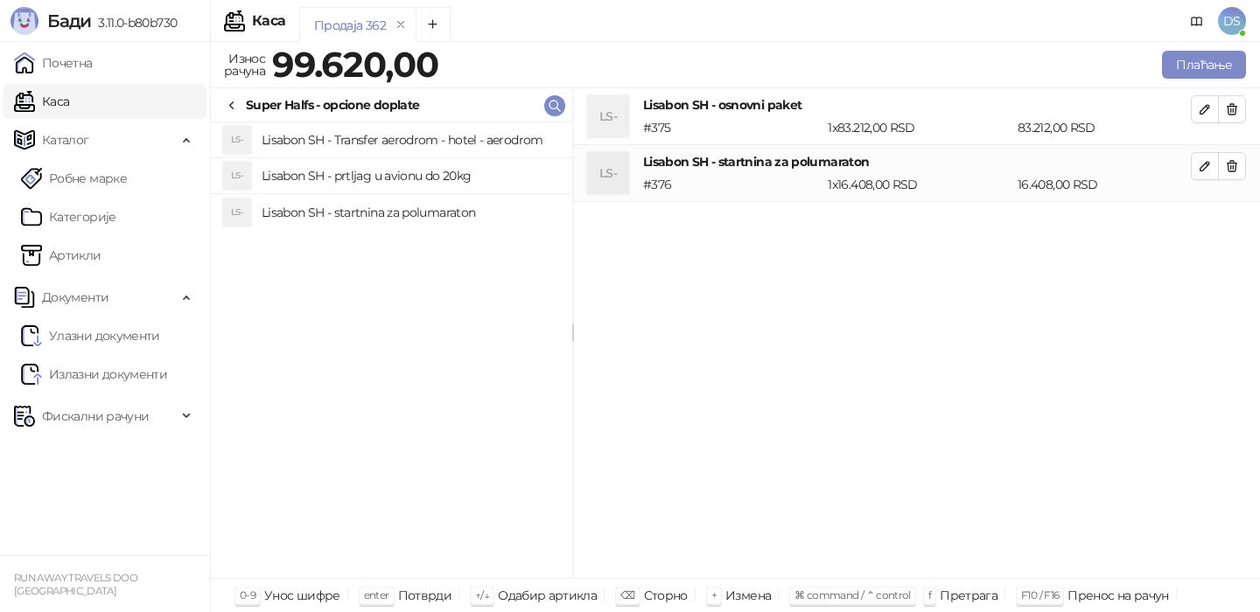
click at [436, 178] on h4 "Lisabon SH - prtljag u avionu do 20kg" at bounding box center [410, 176] width 297 height 28
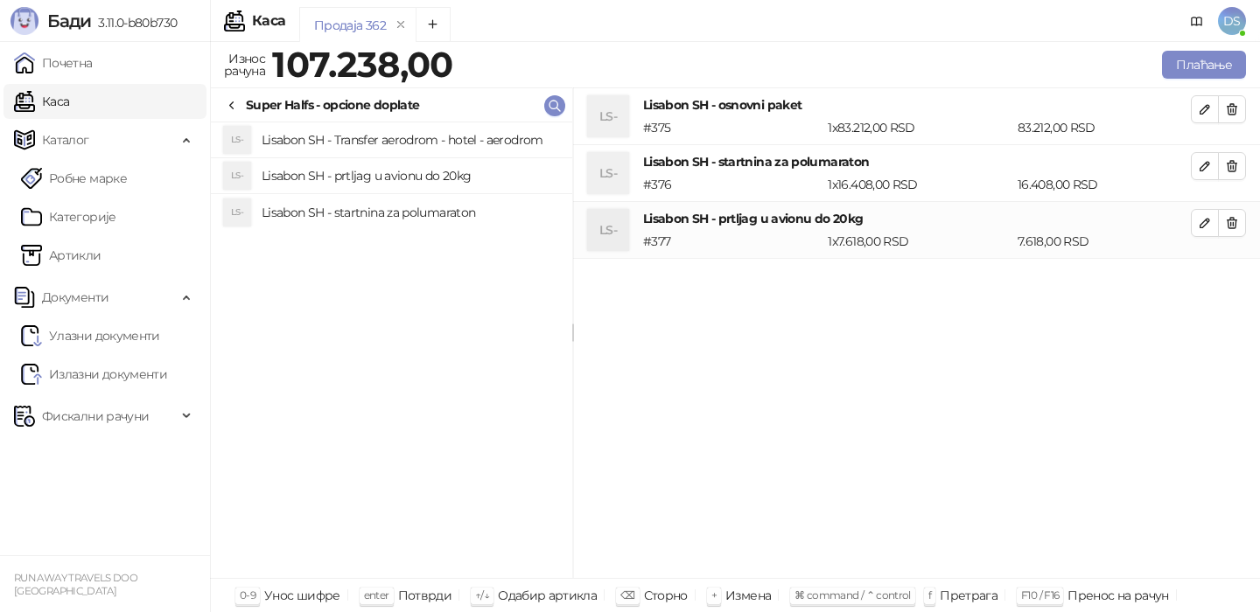
click at [436, 141] on h4 "Lisabon SH - Transfer aerodrom - hotel - aerodrom" at bounding box center [410, 140] width 297 height 28
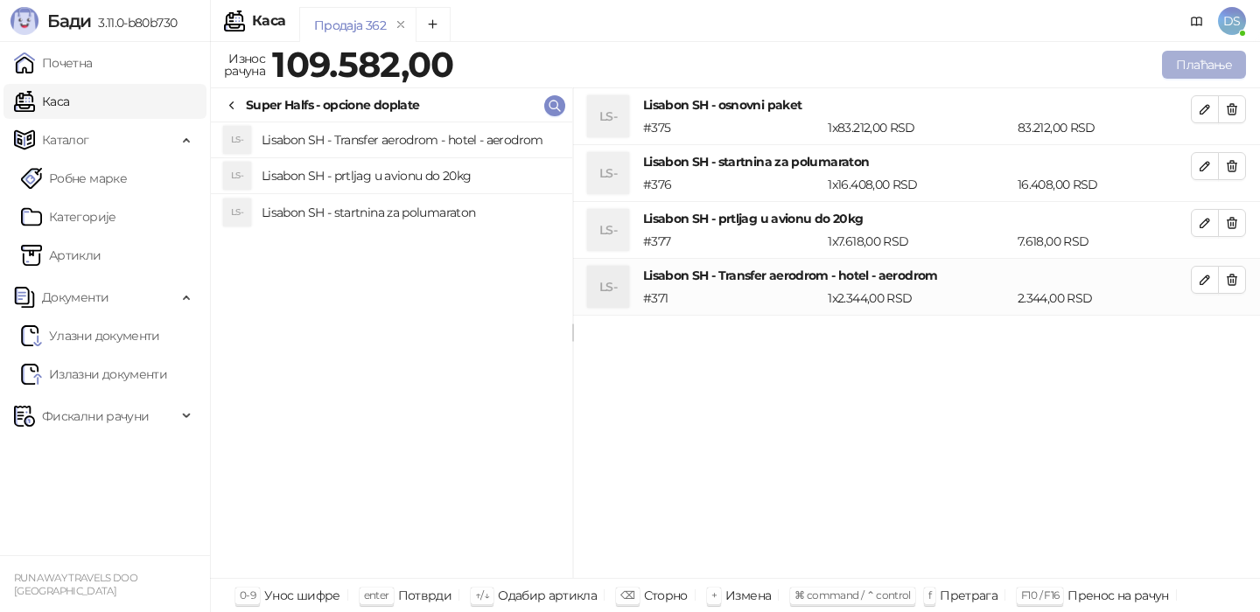
click at [1184, 62] on button "Плаћање" at bounding box center [1204, 65] width 84 height 28
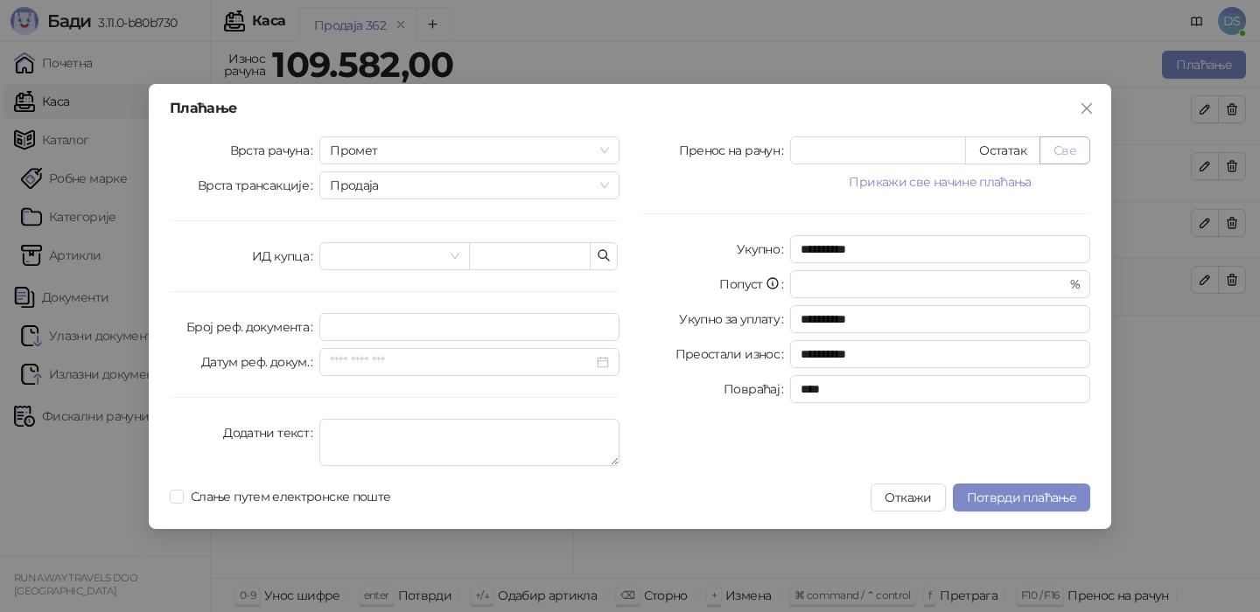
click at [1077, 136] on button "Све" at bounding box center [1064, 150] width 51 height 28
type input "******"
type input "****"
click at [433, 442] on textarea "Додатни текст" at bounding box center [469, 442] width 300 height 47
type textarea "**********"
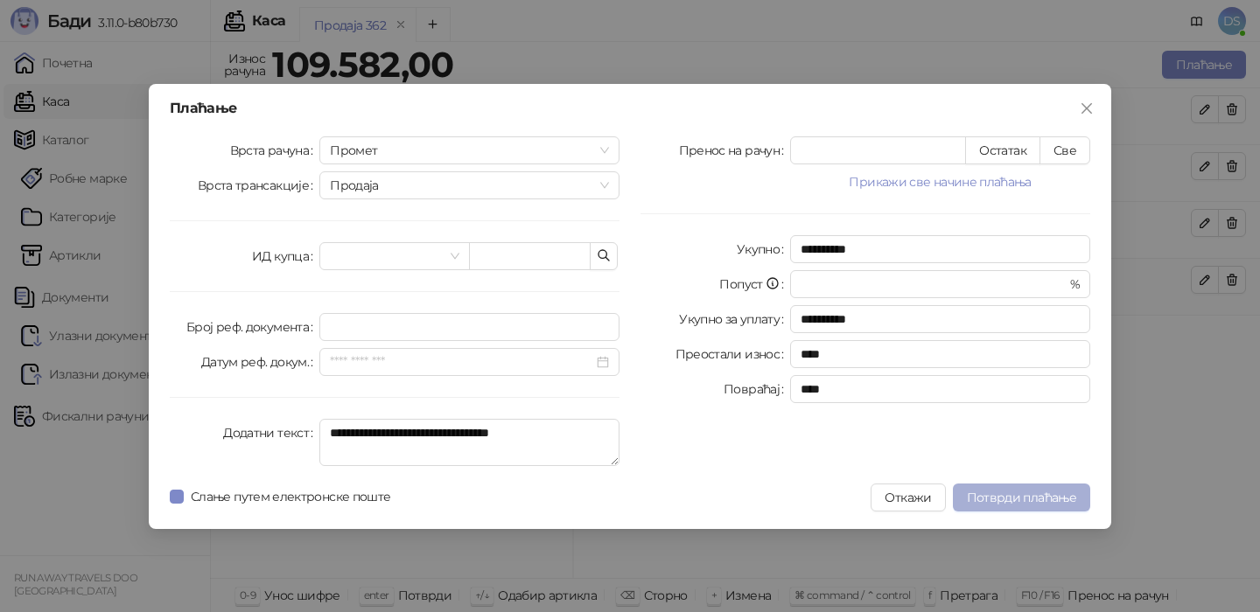
click at [1039, 491] on span "Потврди плаћање" at bounding box center [1021, 498] width 109 height 16
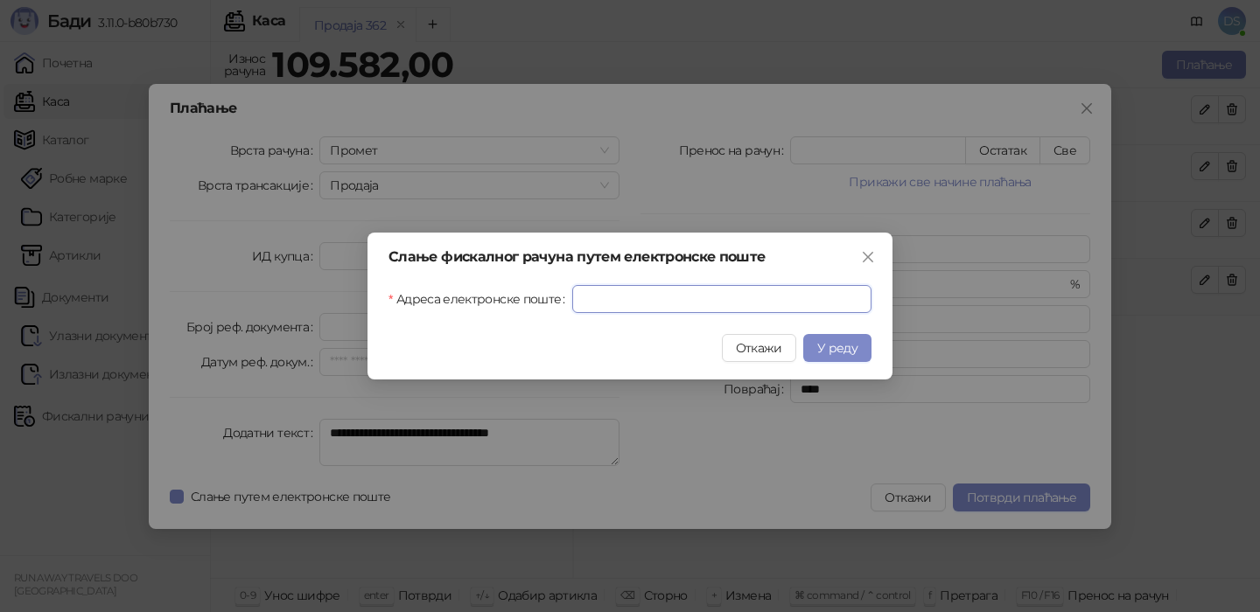
click at [707, 304] on input "Адреса електронске поште" at bounding box center [721, 299] width 299 height 28
paste input "**********"
type input "**********"
click at [832, 346] on span "У реду" at bounding box center [837, 348] width 40 height 16
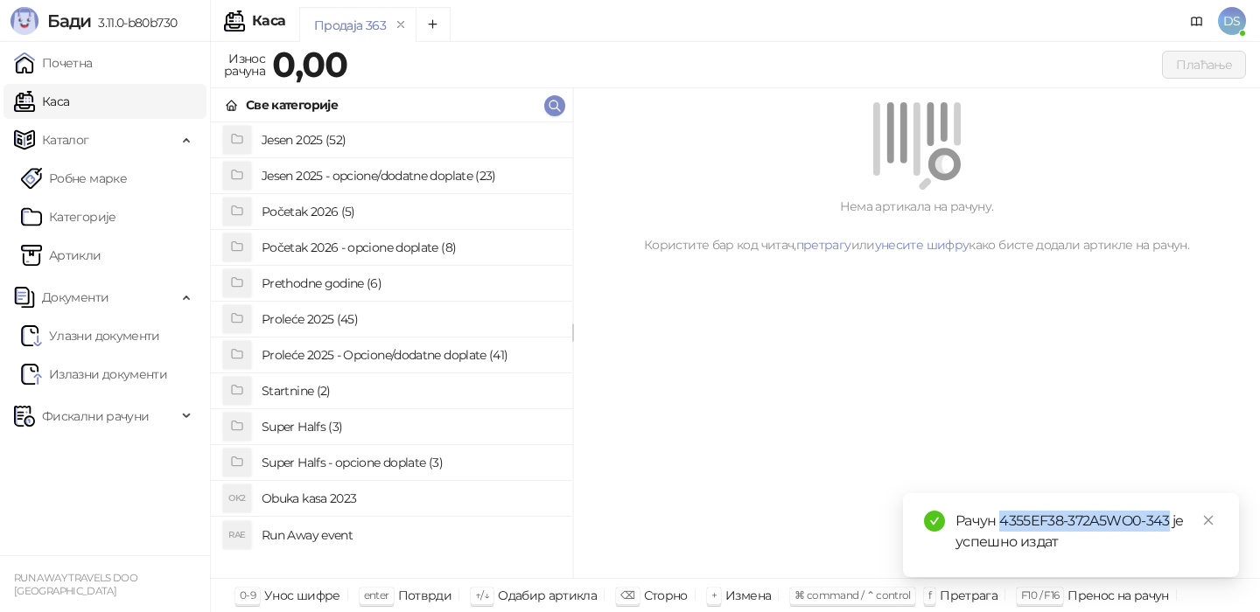
drag, startPoint x: 1168, startPoint y: 522, endPoint x: 1002, endPoint y: 526, distance: 166.3
click at [1002, 526] on div "Рачун 4355EF38-372A5WO0-343 је успешно издат" at bounding box center [1086, 532] width 262 height 42
copy div "4355EF38-372A5WO0-343"
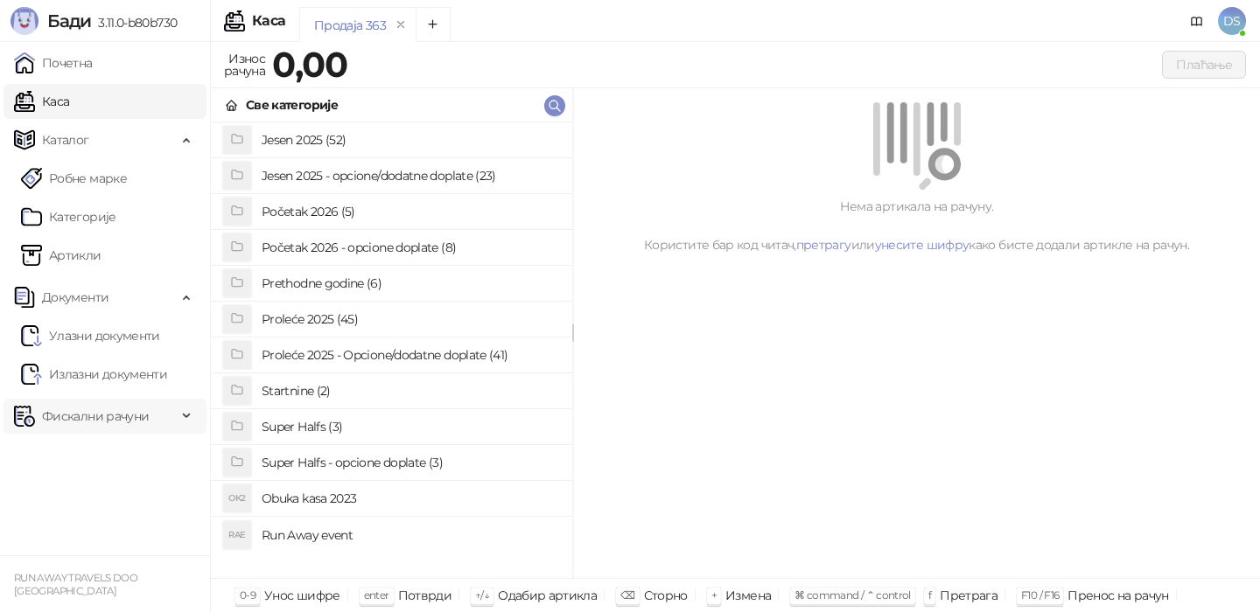
click at [71, 414] on span "Фискални рачуни" at bounding box center [95, 416] width 107 height 35
click at [87, 456] on link "Издати рачуни" at bounding box center [79, 454] width 117 height 35
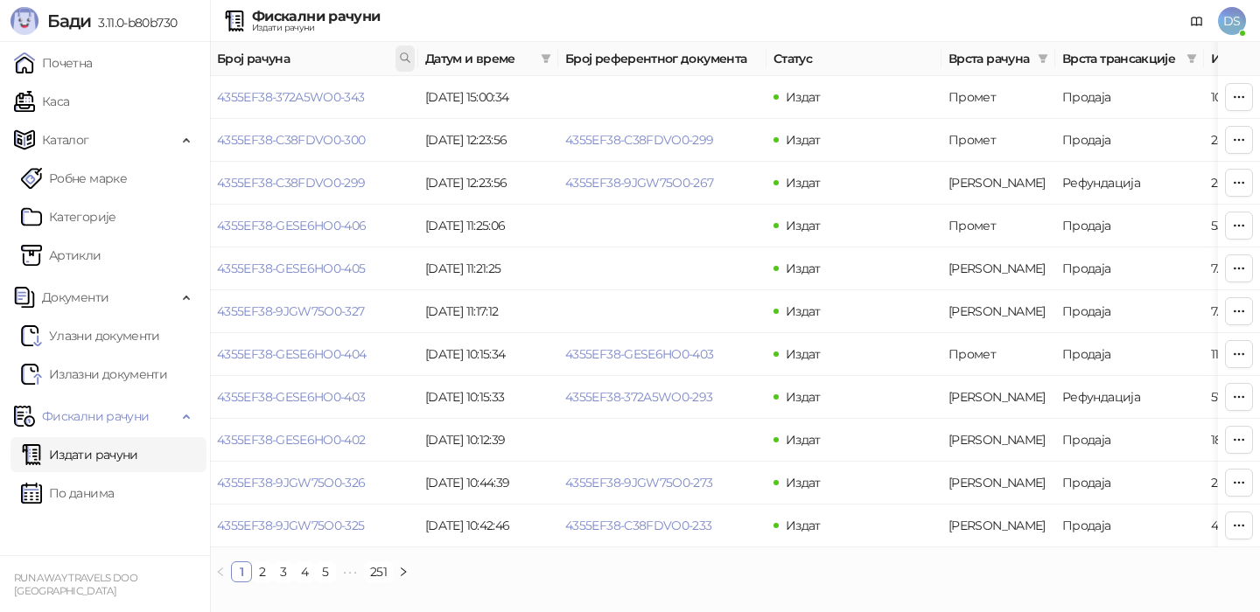
click at [402, 55] on icon at bounding box center [405, 58] width 12 height 12
type input "**********"
click at [382, 129] on button "У реду" at bounding box center [380, 134] width 54 height 21
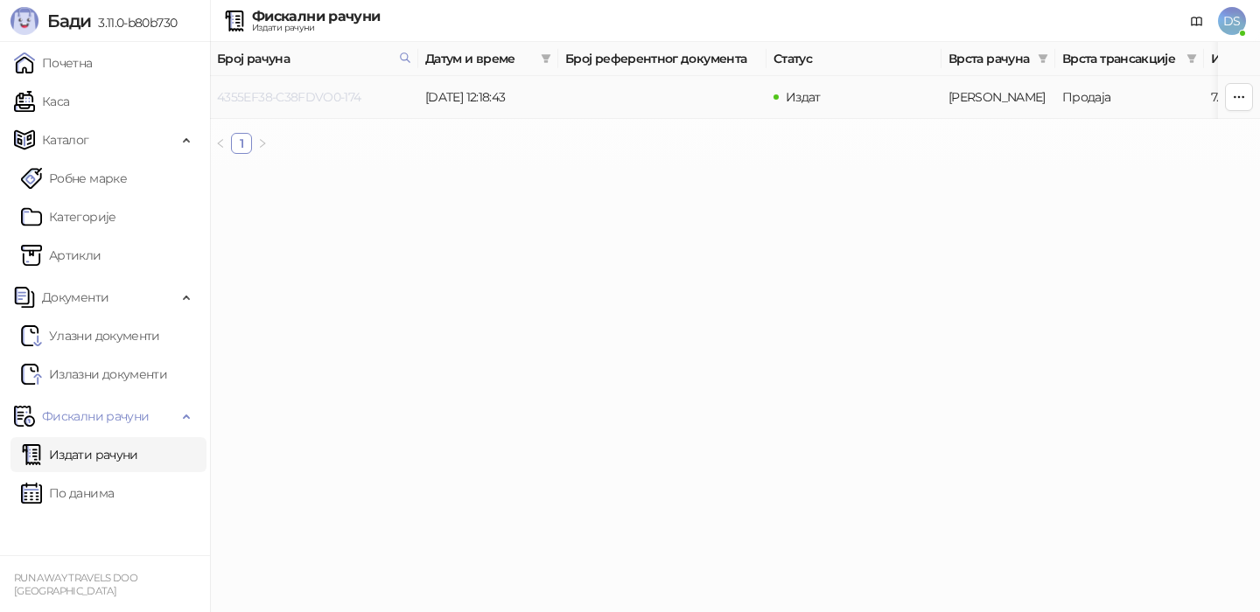
click at [340, 98] on link "4355EF38-C38FDVO0-174" at bounding box center [289, 97] width 144 height 16
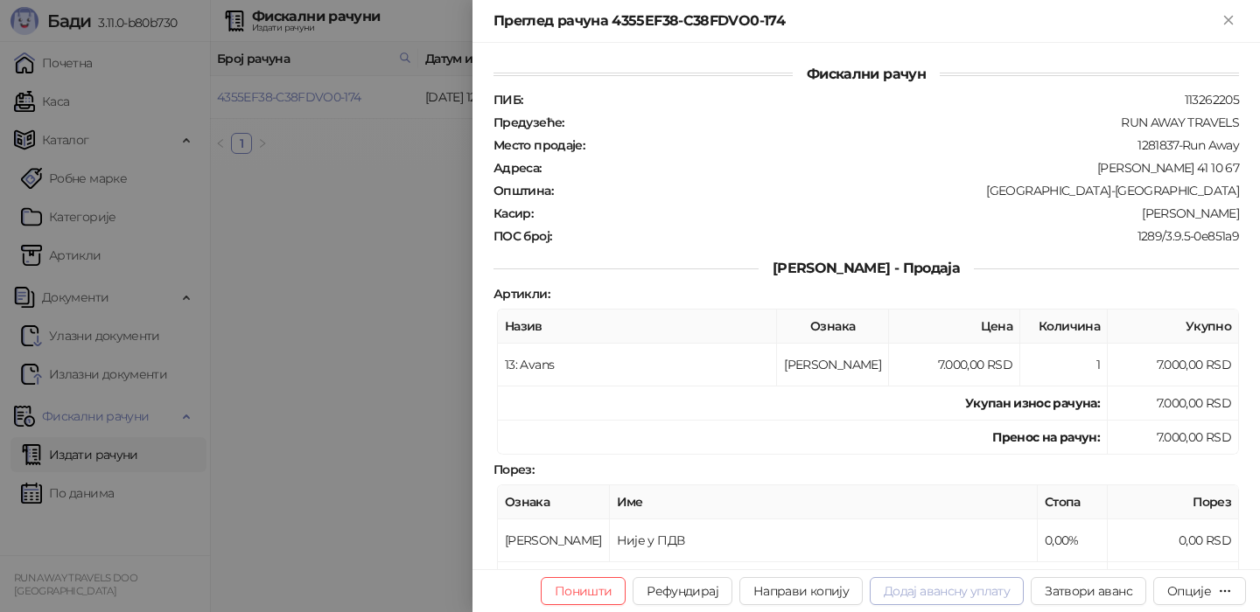
click at [997, 595] on button "Додај авансну уплату" at bounding box center [947, 591] width 154 height 28
type input "**********"
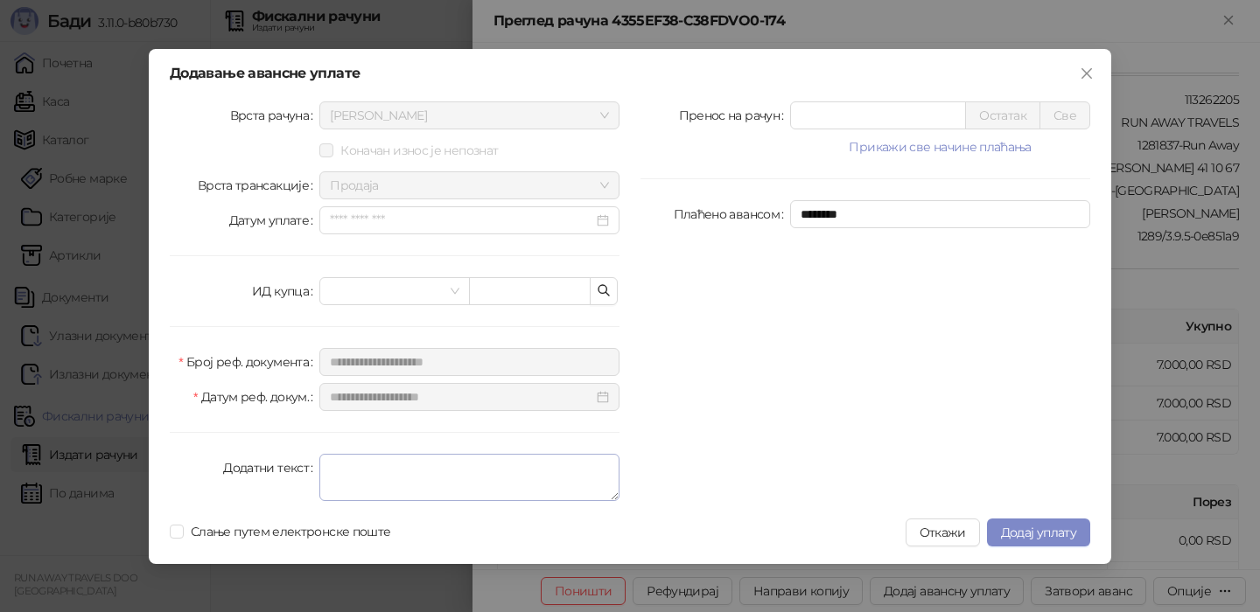
type input "*****"
click at [417, 474] on textarea "Додатни текст" at bounding box center [469, 477] width 300 height 47
type textarea "**********"
click at [1040, 528] on span "Додај уплату" at bounding box center [1038, 533] width 75 height 16
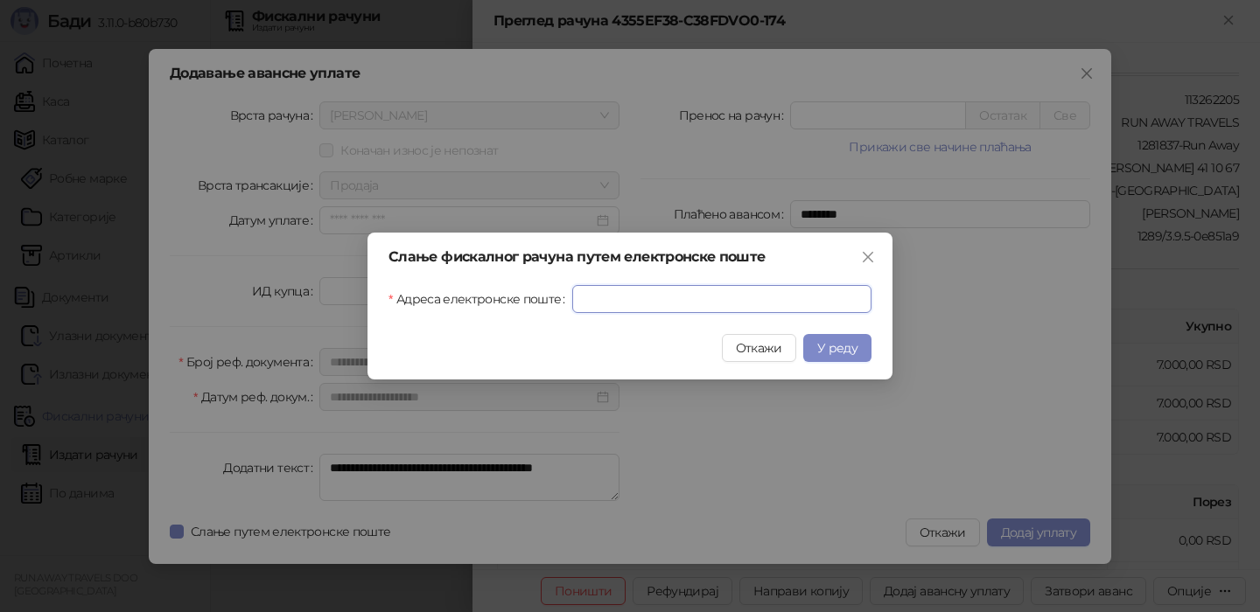
click at [682, 302] on input "Адреса електронске поште" at bounding box center [721, 299] width 299 height 28
paste input "**********"
type input "**********"
click at [828, 353] on span "У реду" at bounding box center [837, 348] width 40 height 16
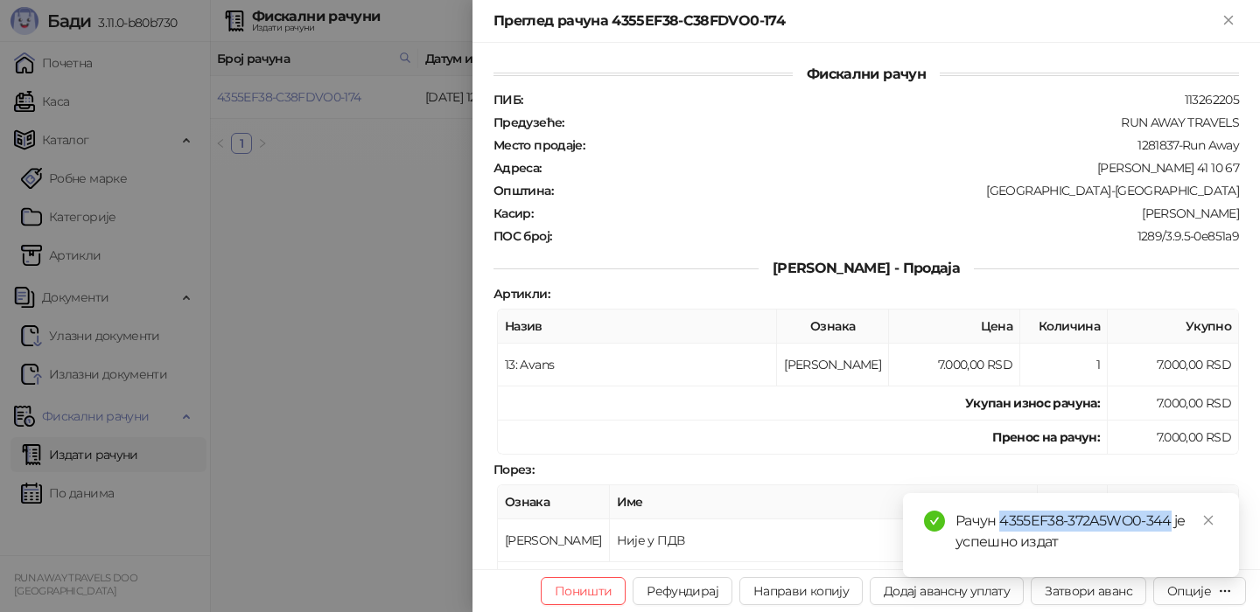
drag, startPoint x: 1169, startPoint y: 518, endPoint x: 1000, endPoint y: 511, distance: 169.0
click at [1000, 514] on div "Рачун 4355EF38-372A5WO0-344 је успешно издат" at bounding box center [1086, 532] width 262 height 42
copy div "4355EF38-372A5WO0-344"
